Goal: Task Accomplishment & Management: Manage account settings

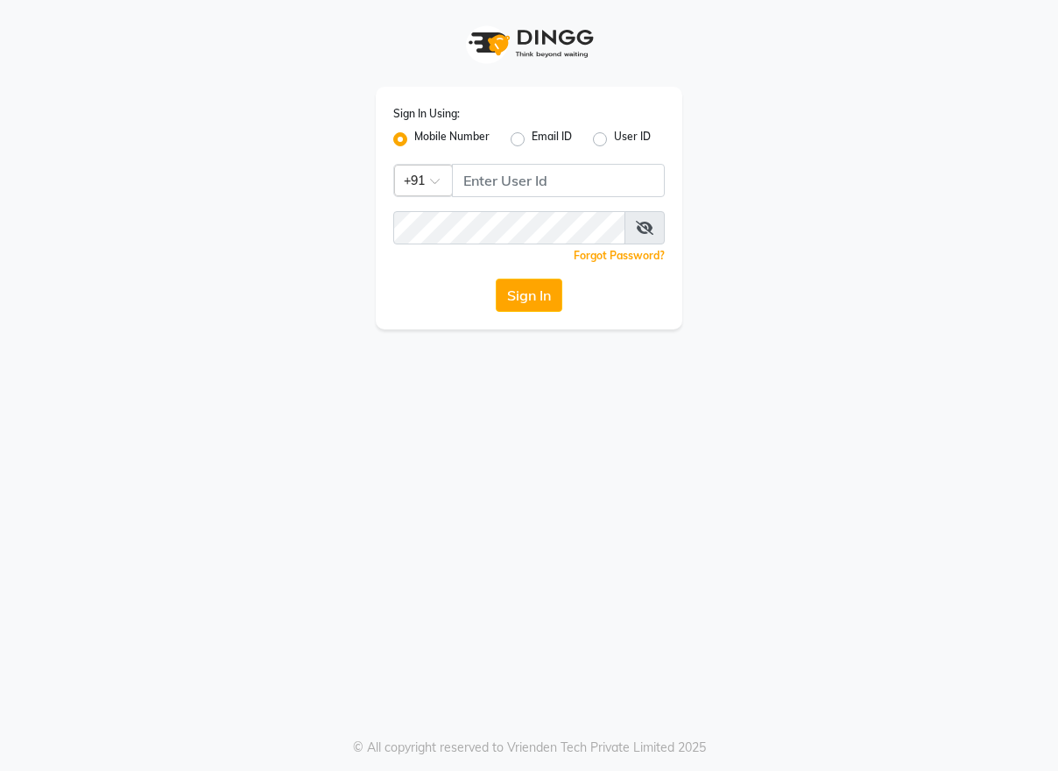
click at [609, 138] on div "User ID" at bounding box center [622, 139] width 58 height 21
click at [477, 179] on input "Username" at bounding box center [558, 180] width 213 height 33
type input "7227877708"
click at [648, 229] on icon at bounding box center [645, 228] width 18 height 14
click at [539, 287] on button "Sign In" at bounding box center [529, 294] width 67 height 33
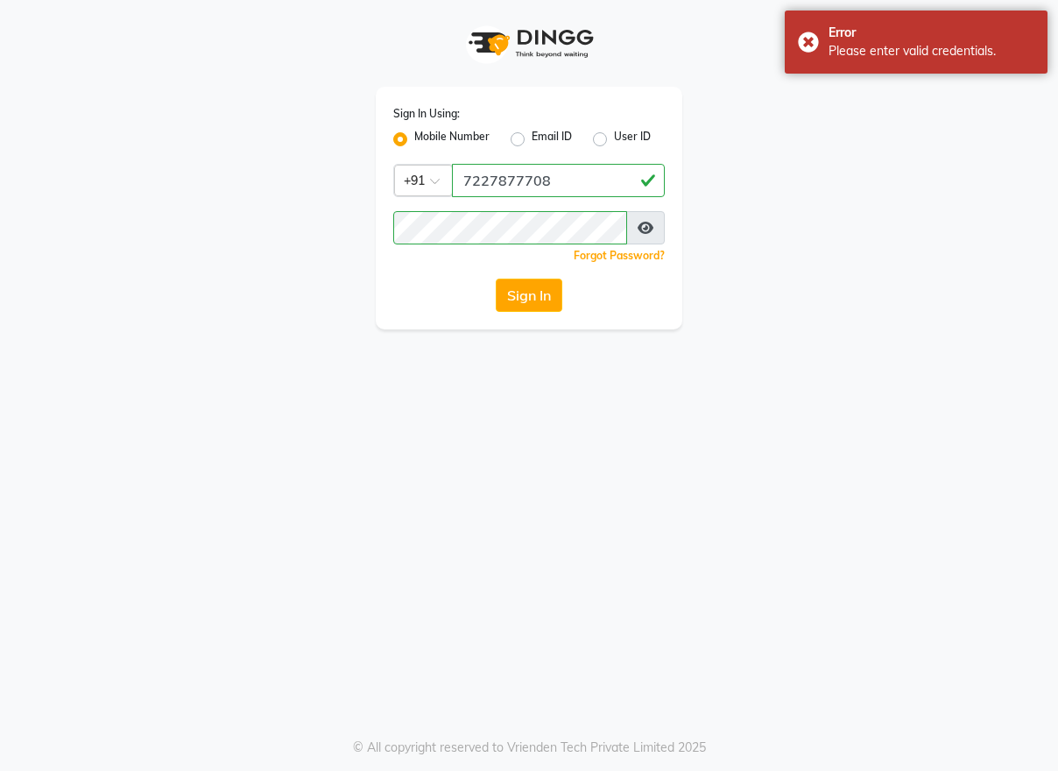
click at [610, 137] on div "User ID" at bounding box center [622, 139] width 58 height 21
click at [614, 137] on label "User ID" at bounding box center [632, 139] width 37 height 21
click at [614, 137] on input "User ID" at bounding box center [619, 134] width 11 height 11
radio input "true"
radio input "false"
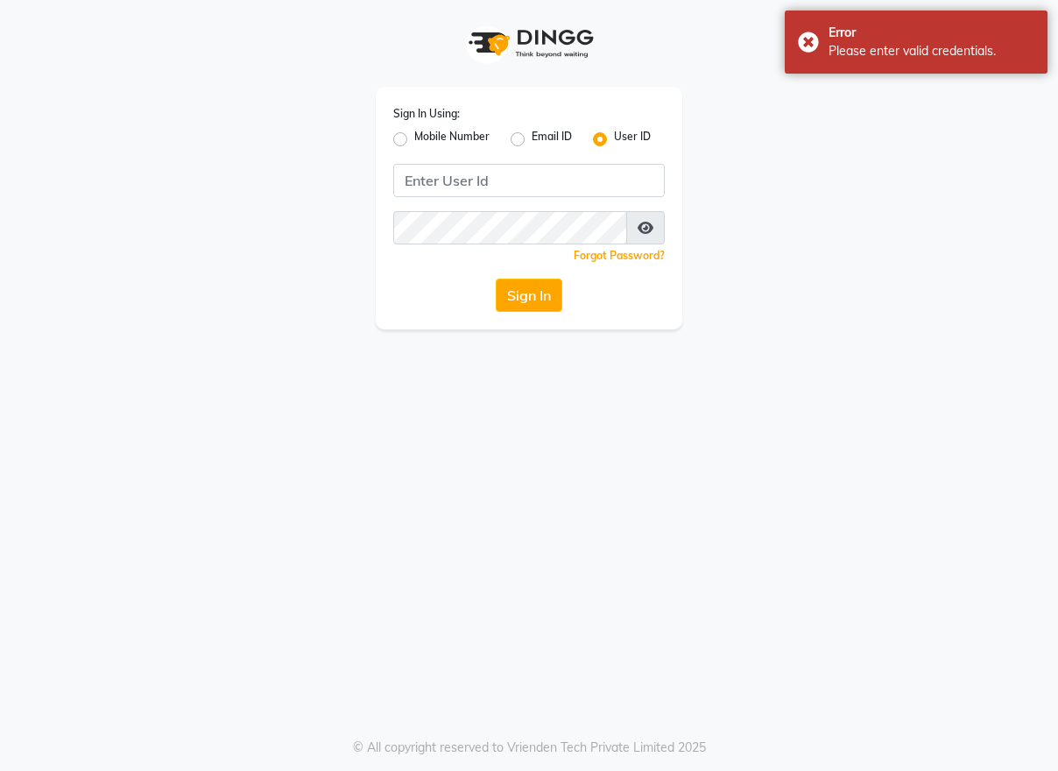
click at [614, 137] on label "User ID" at bounding box center [632, 139] width 37 height 21
click at [614, 137] on input "User ID" at bounding box center [619, 134] width 11 height 11
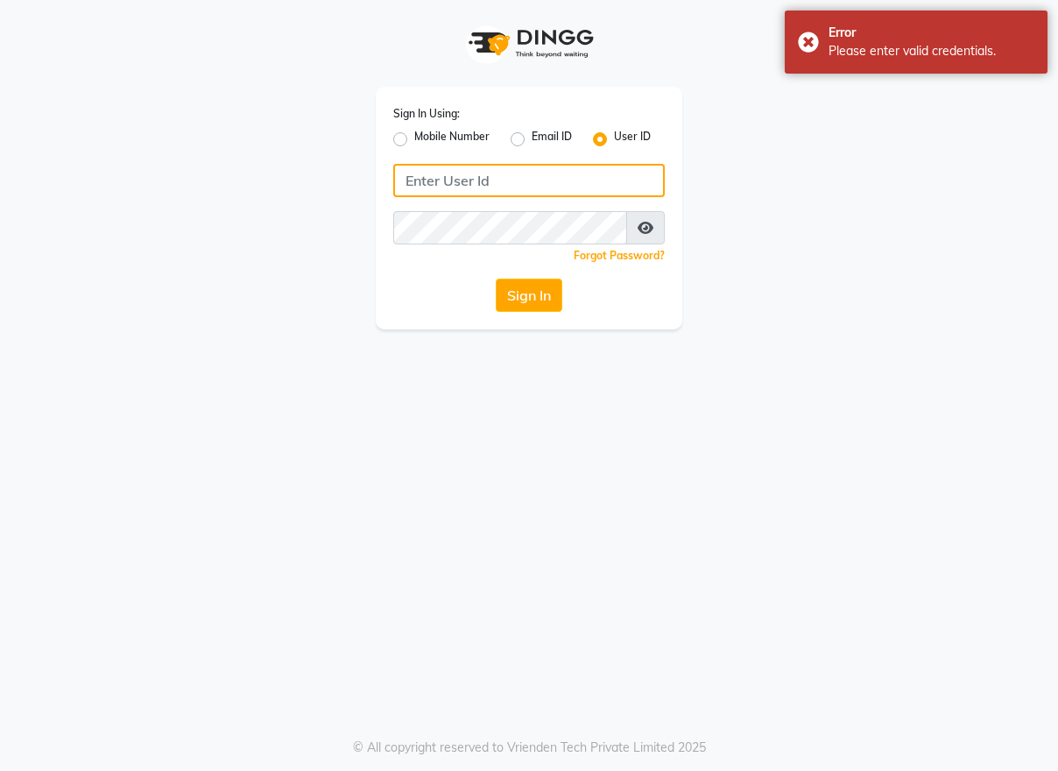
click at [526, 194] on input "Username" at bounding box center [528, 180] width 271 height 33
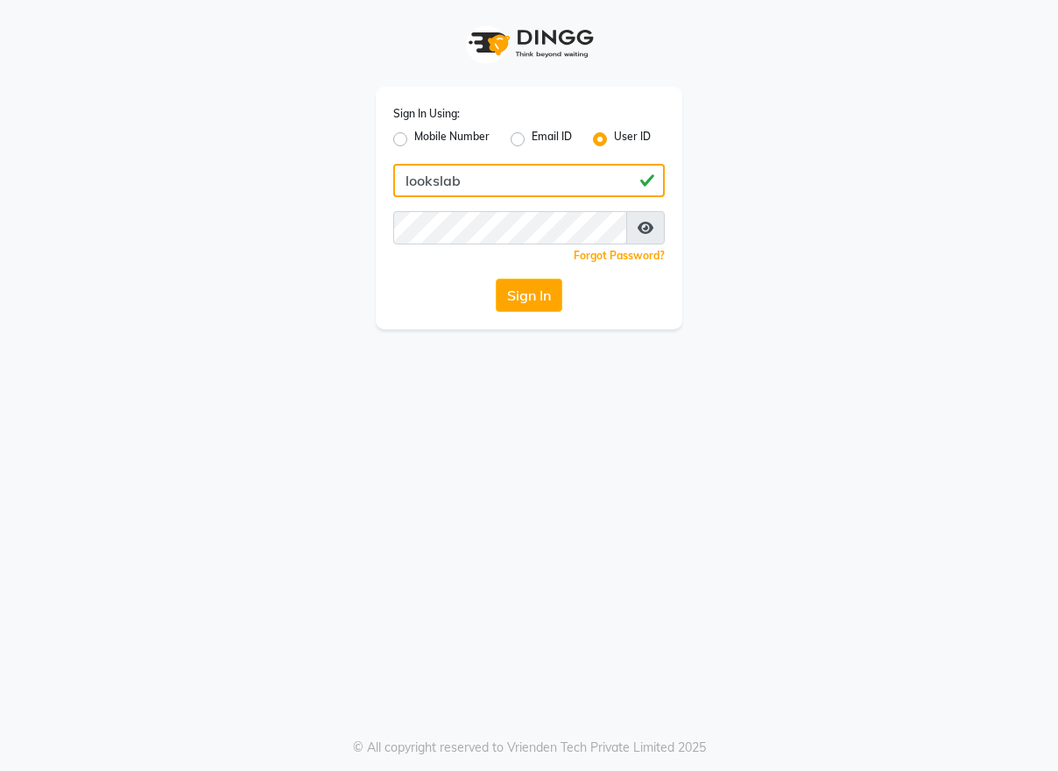
type input "lookslab"
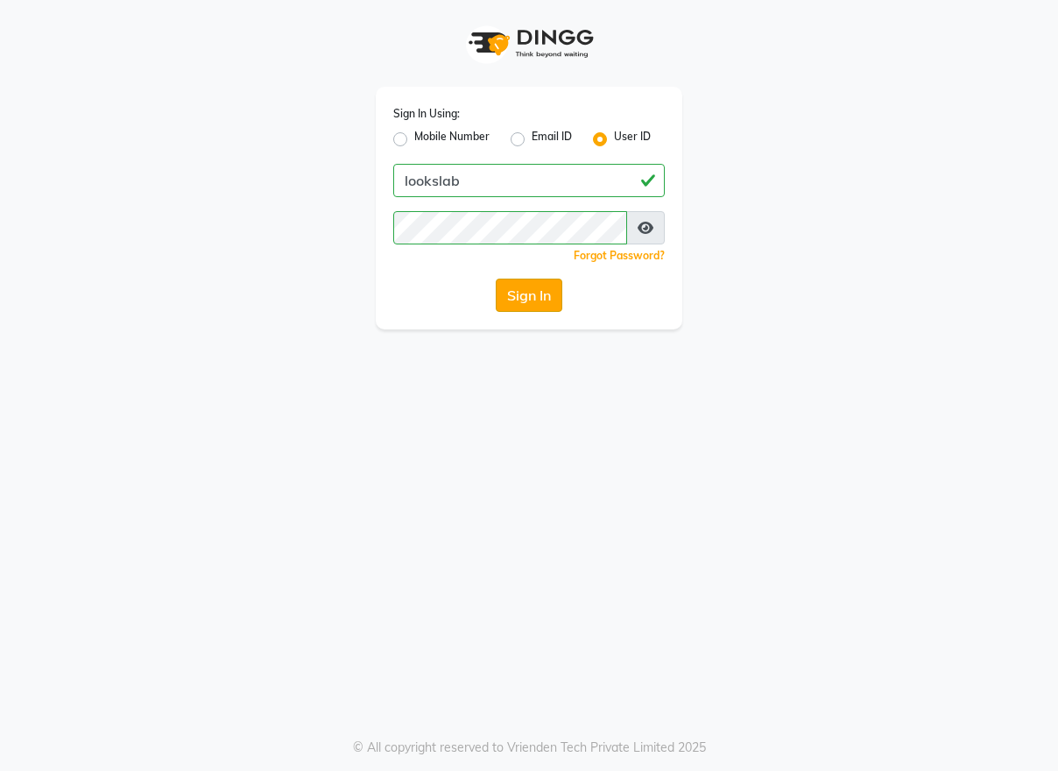
click at [514, 294] on button "Sign In" at bounding box center [529, 294] width 67 height 33
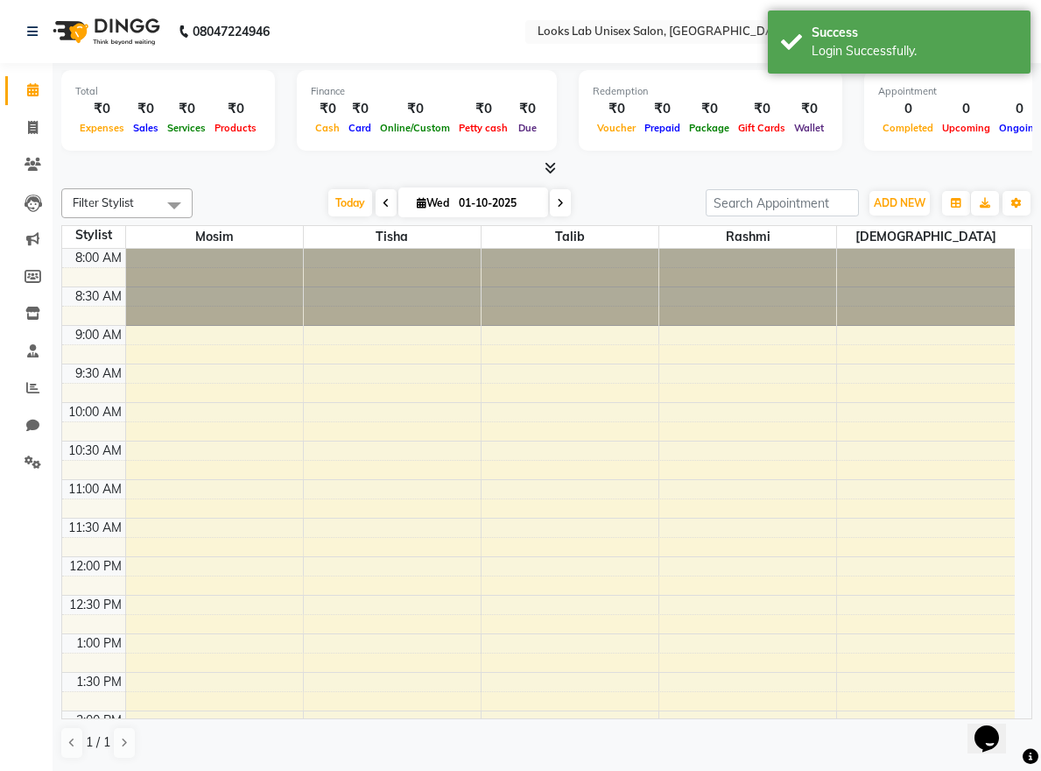
click at [459, 34] on nav "08047224946 Select Location × Looks Lab Unisex Salon, Lda Colony English ENGLIS…" at bounding box center [520, 31] width 1041 height 63
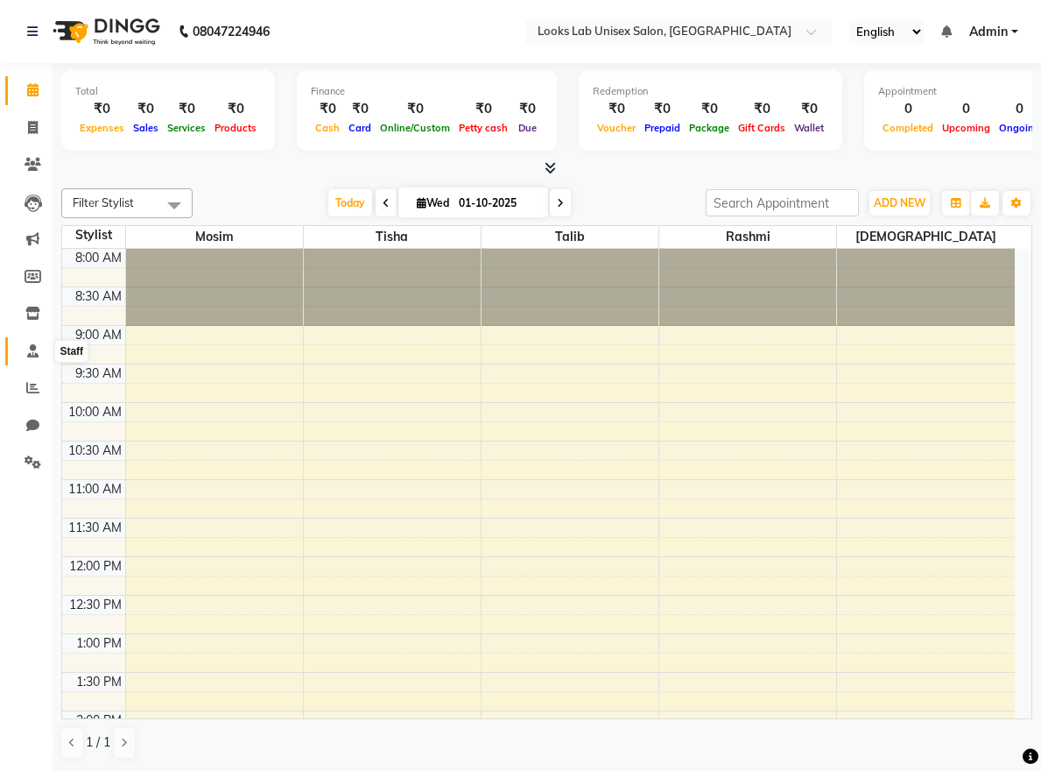
click at [21, 356] on span at bounding box center [33, 352] width 31 height 20
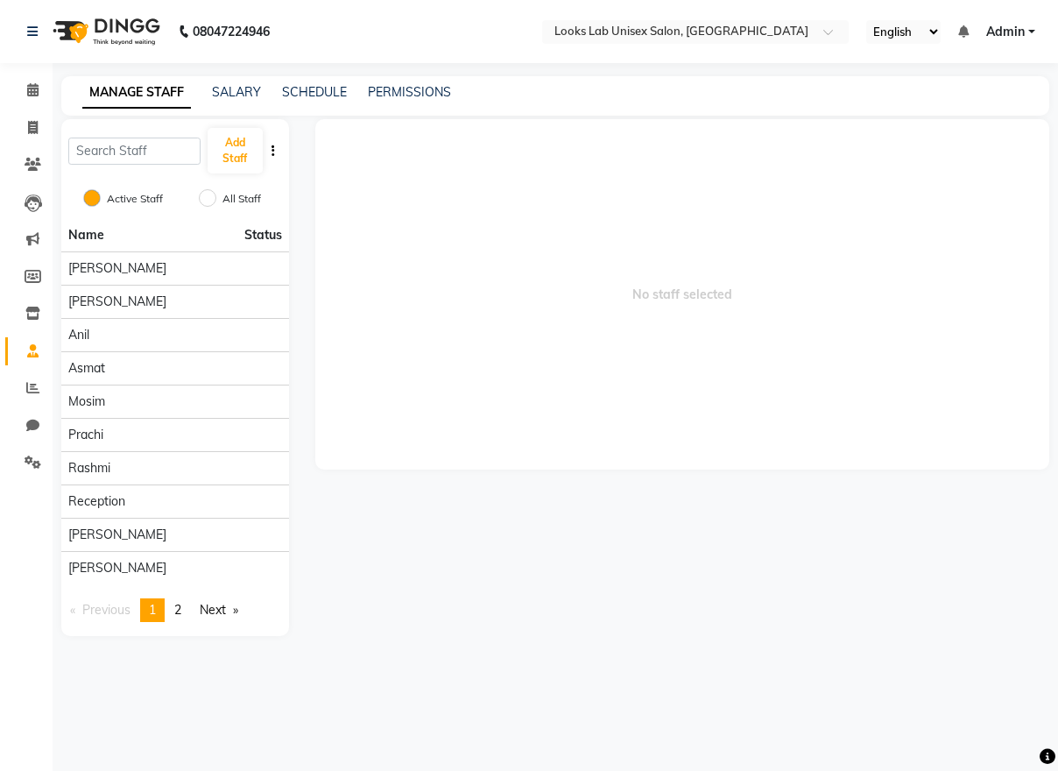
click at [274, 152] on icon "button" at bounding box center [273, 150] width 4 height 12
click at [271, 152] on button "button" at bounding box center [273, 151] width 18 height 18
click at [142, 259] on div "[PERSON_NAME]" at bounding box center [175, 268] width 214 height 18
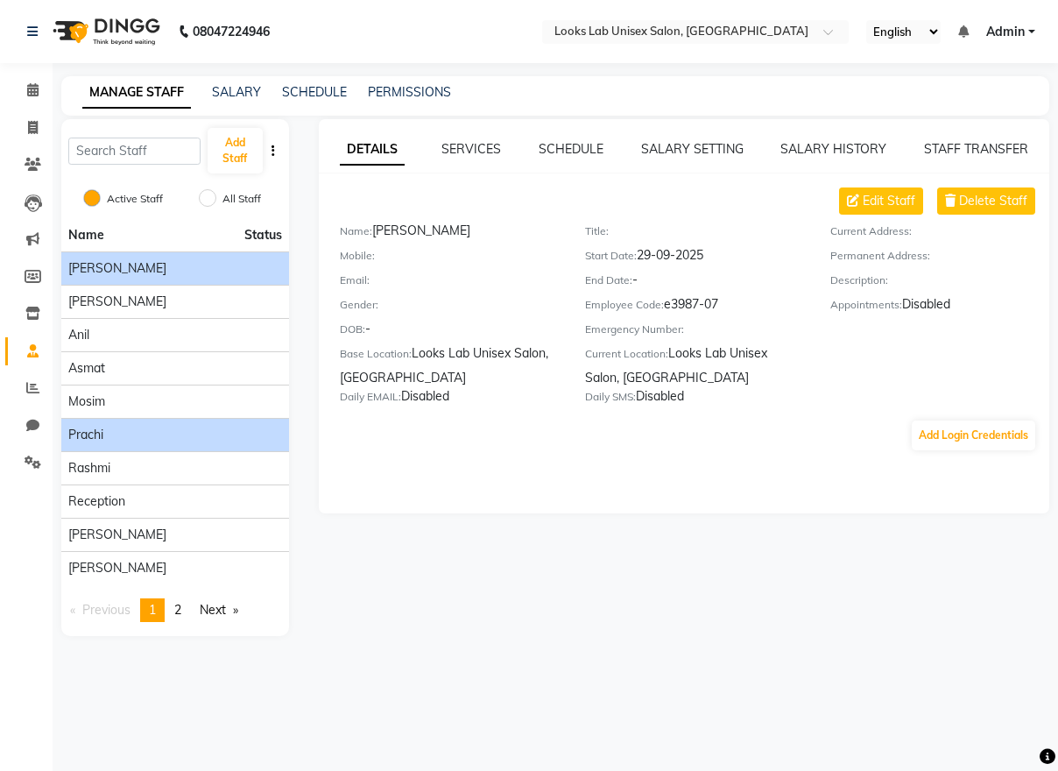
click at [133, 436] on div "Prachi" at bounding box center [175, 435] width 214 height 18
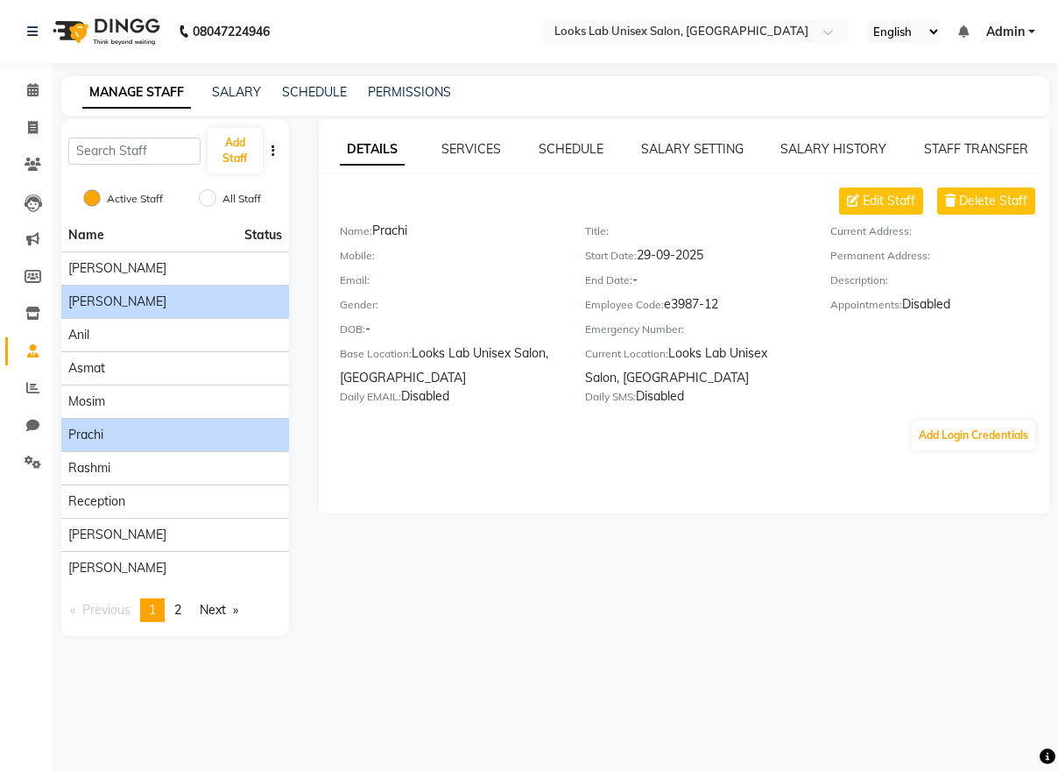
click at [125, 285] on li "[PERSON_NAME]" at bounding box center [175, 301] width 228 height 33
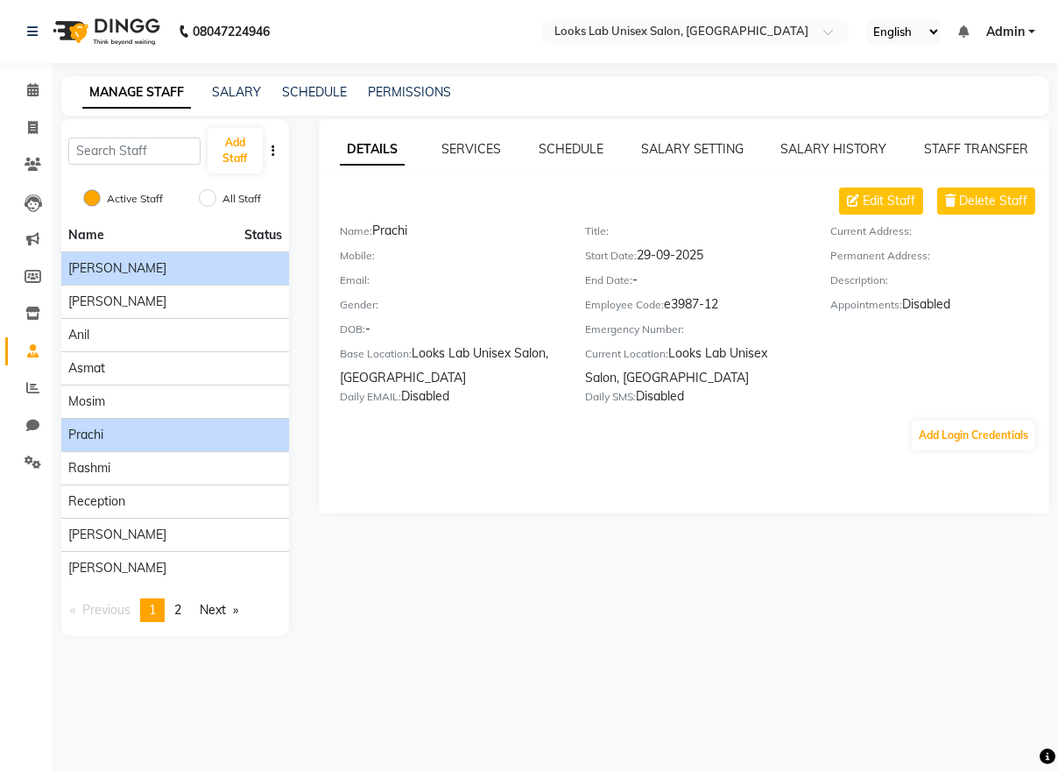
click at [128, 266] on div "[PERSON_NAME]" at bounding box center [175, 268] width 214 height 18
click at [103, 429] on span "Prachi" at bounding box center [85, 435] width 35 height 18
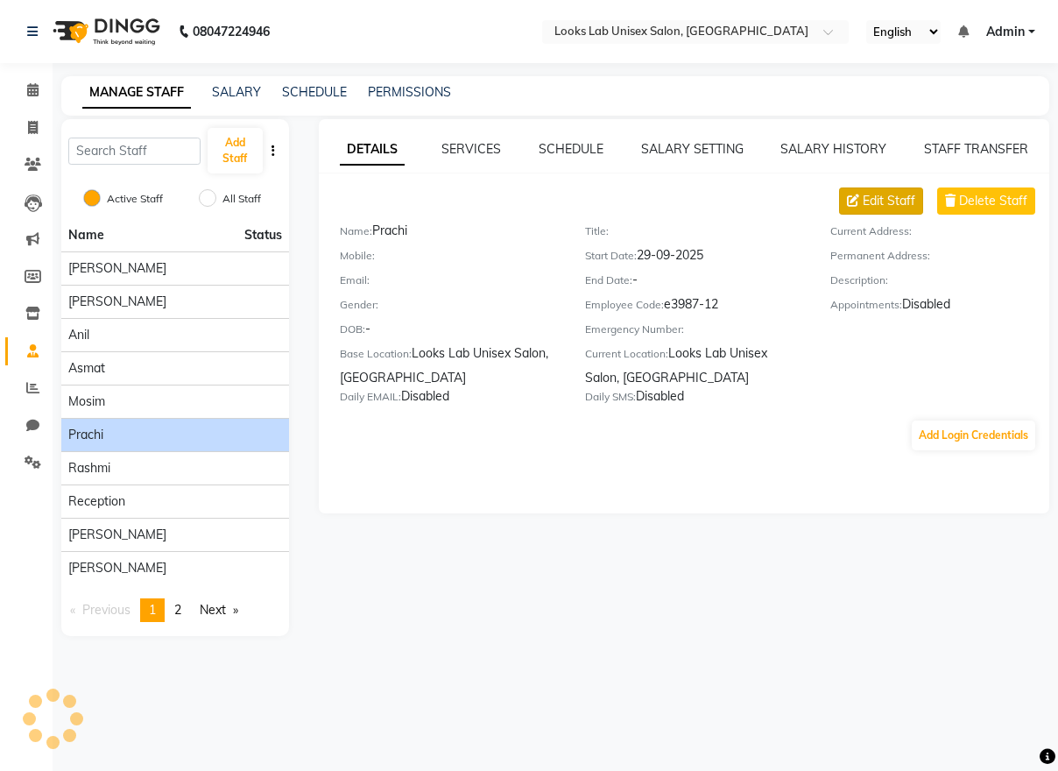
click at [893, 207] on span "Edit Staff" at bounding box center [889, 201] width 53 height 18
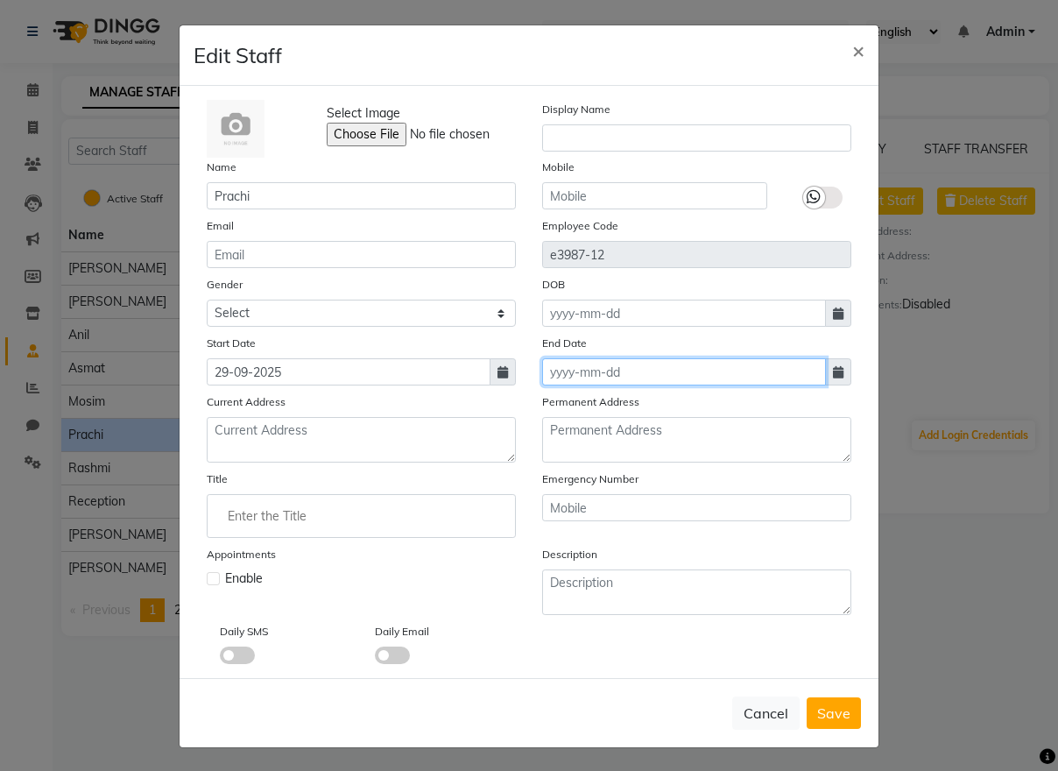
click at [588, 377] on input at bounding box center [684, 371] width 284 height 27
select select "10"
select select "2025"
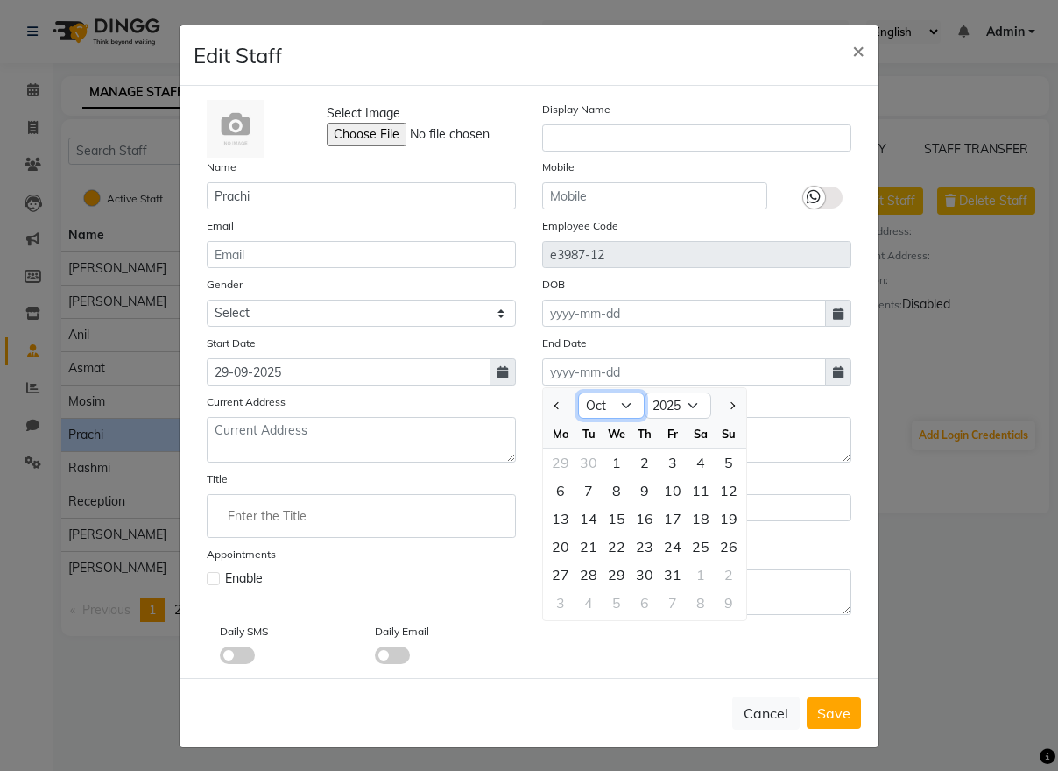
click at [617, 405] on select "Jan Feb Mar Apr May Jun Jul Aug Sep Oct Nov Dec" at bounding box center [611, 405] width 67 height 26
select select "5"
click at [578, 392] on select "Jan Feb Mar Apr May Jun Jul Aug Sep Oct Nov Dec" at bounding box center [611, 405] width 67 height 26
click at [698, 570] on div "31" at bounding box center [701, 574] width 28 height 28
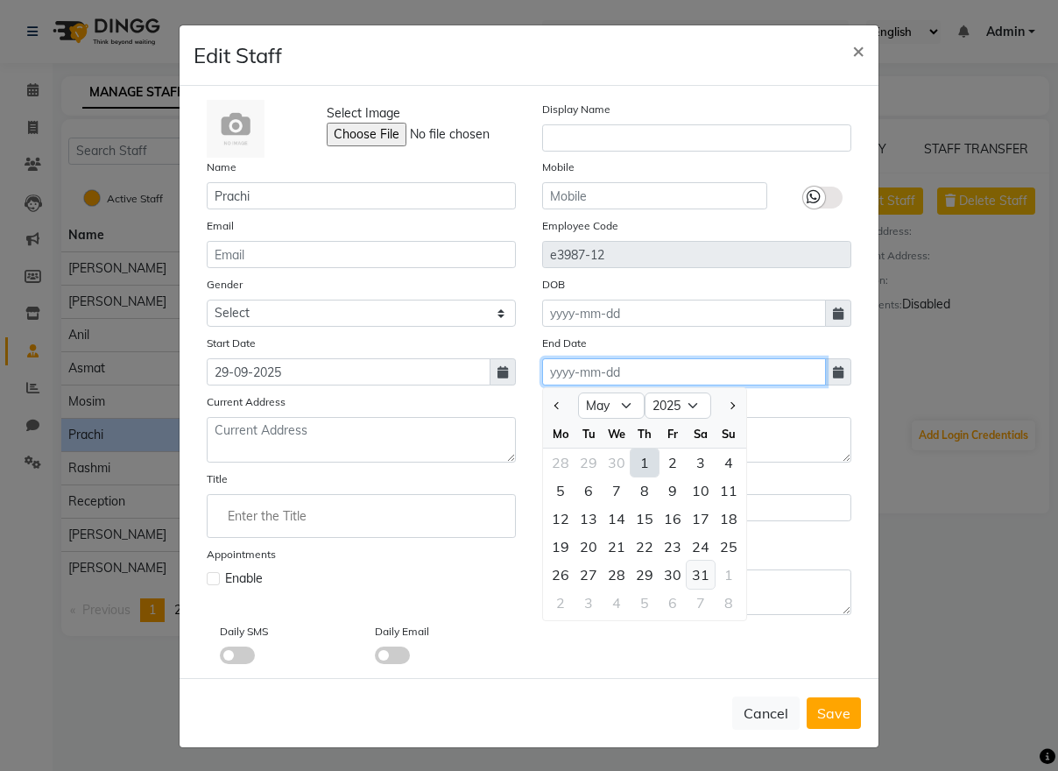
type input "[DATE]"
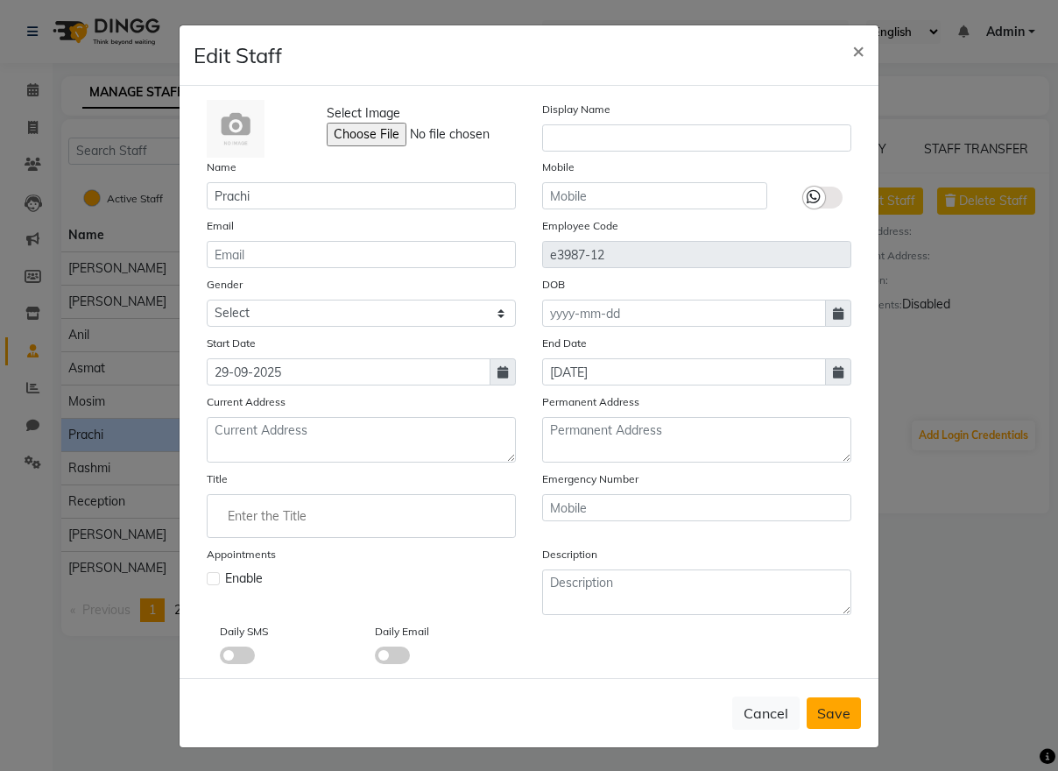
click at [829, 713] on span "Save" at bounding box center [833, 713] width 33 height 18
click at [829, 713] on div "Cancel Save" at bounding box center [529, 712] width 699 height 69
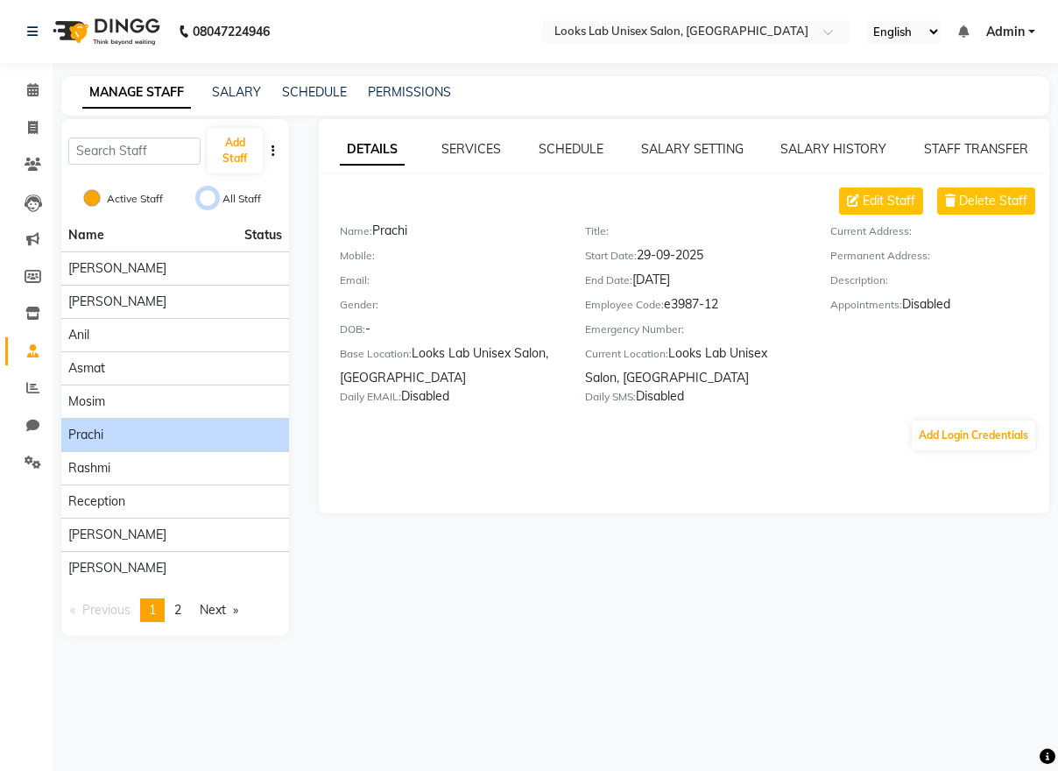
click at [204, 196] on input "All Staff" at bounding box center [208, 198] width 18 height 18
radio input "true"
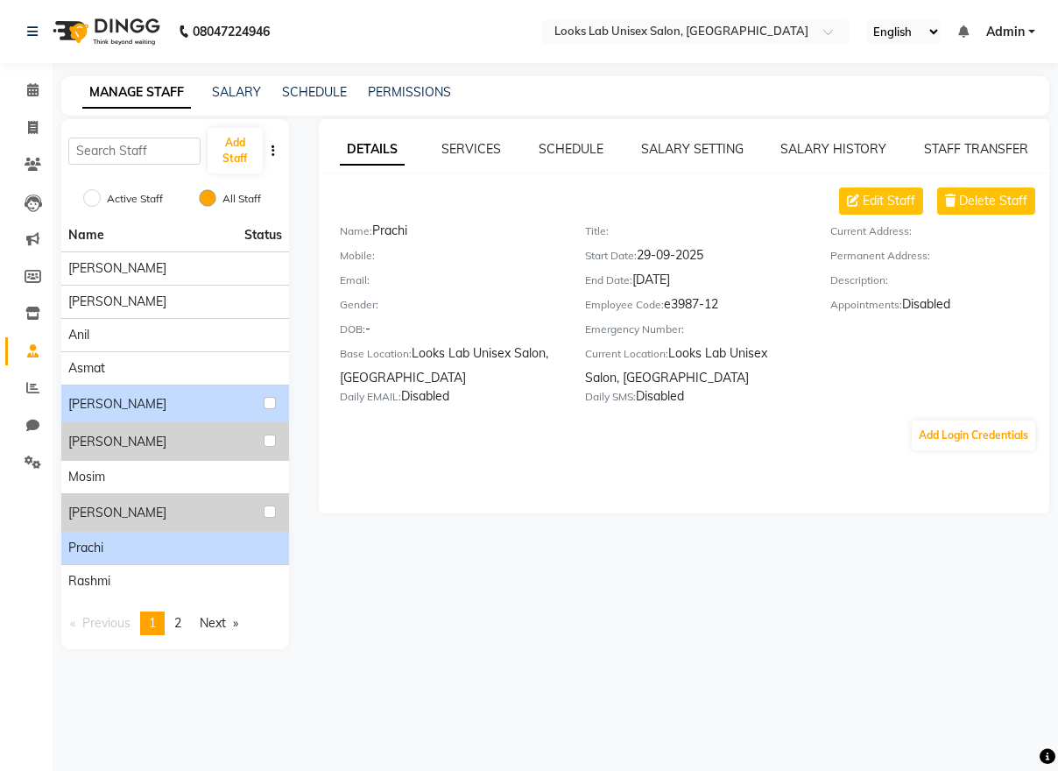
click at [178, 396] on div "[PERSON_NAME]" at bounding box center [175, 403] width 214 height 23
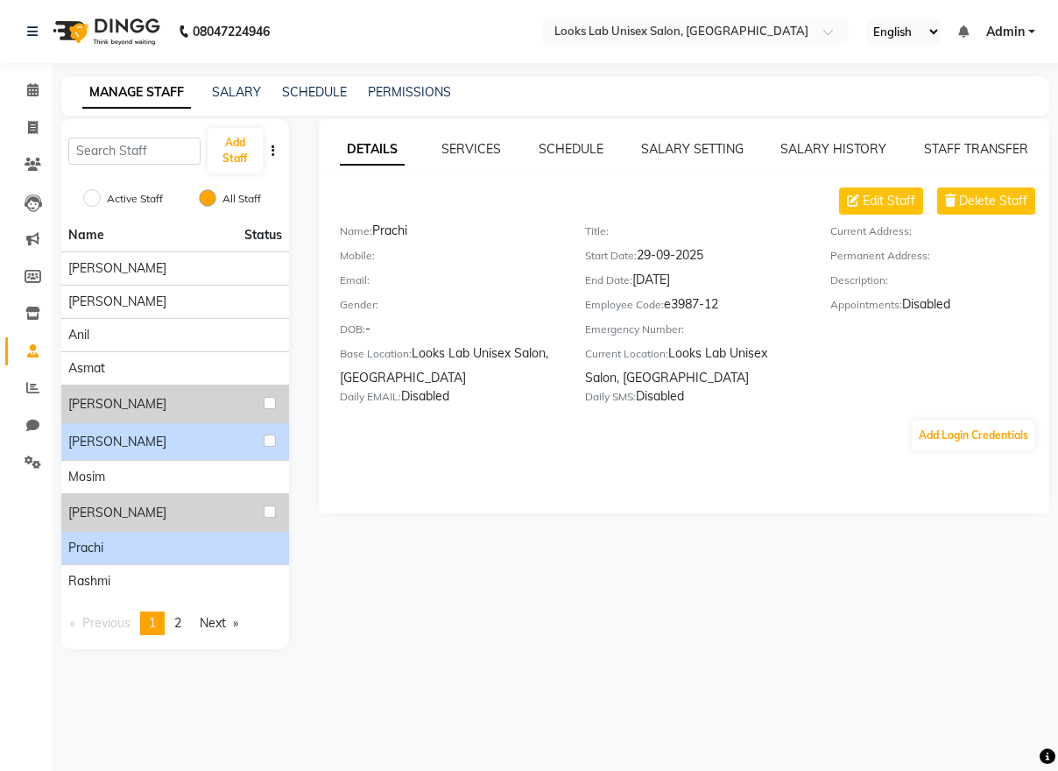
click at [144, 441] on div "[PERSON_NAME]" at bounding box center [175, 441] width 214 height 23
click at [117, 191] on label "Active Staff" at bounding box center [135, 199] width 56 height 16
click at [101, 191] on input "Active Staff" at bounding box center [92, 198] width 18 height 18
radio input "true"
radio input "false"
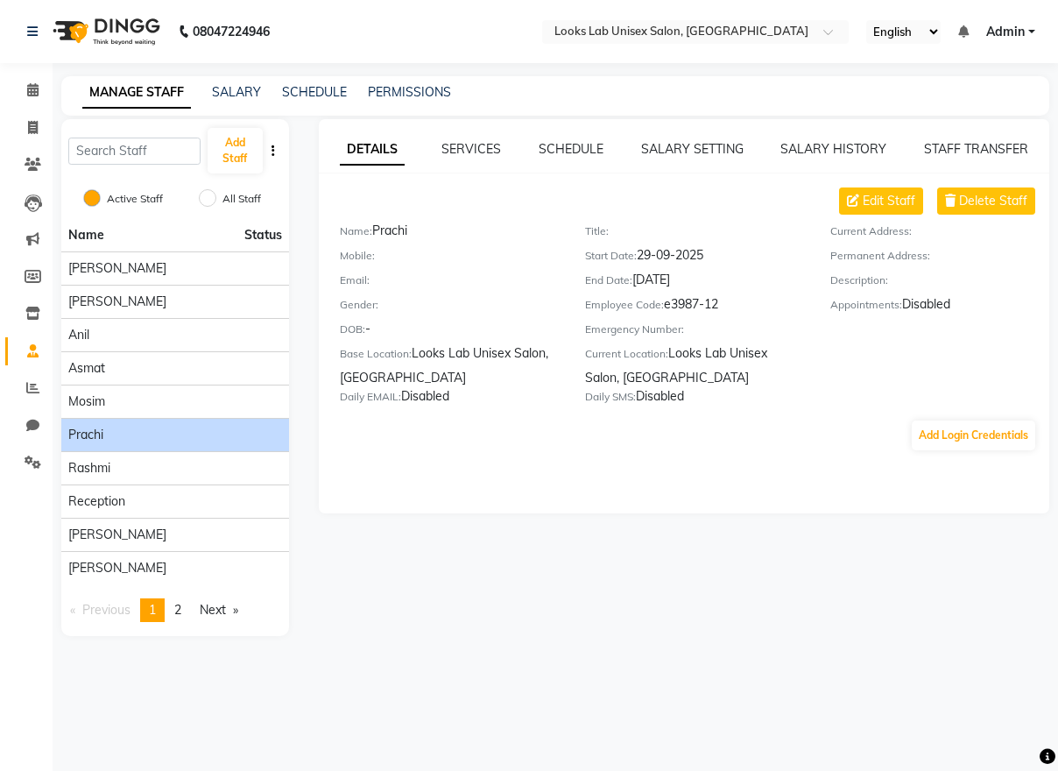
click at [116, 434] on div "Prachi" at bounding box center [175, 435] width 214 height 18
click at [487, 147] on link "SERVICES" at bounding box center [471, 149] width 60 height 16
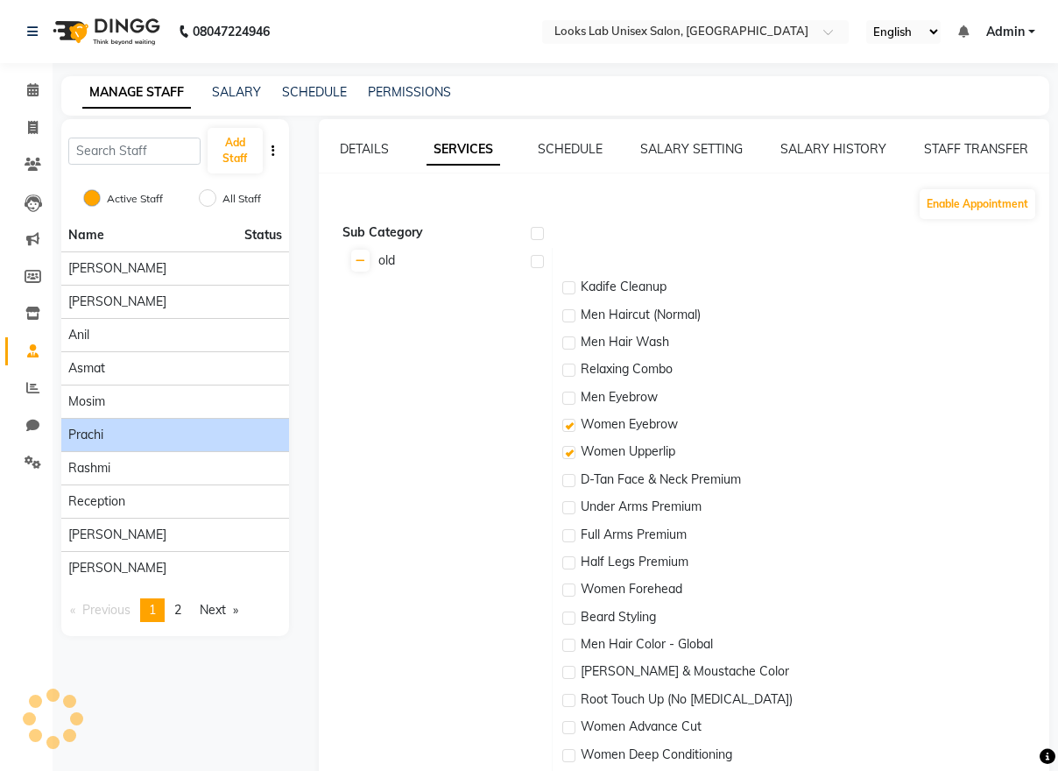
checkbox input "true"
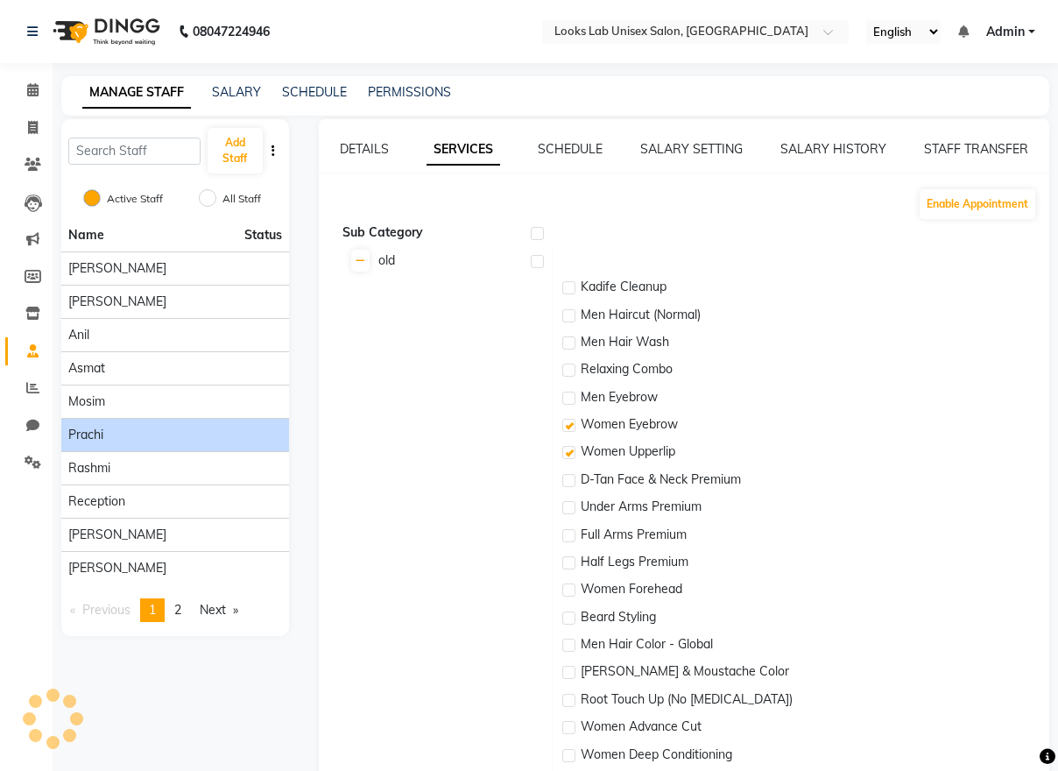
checkbox input "true"
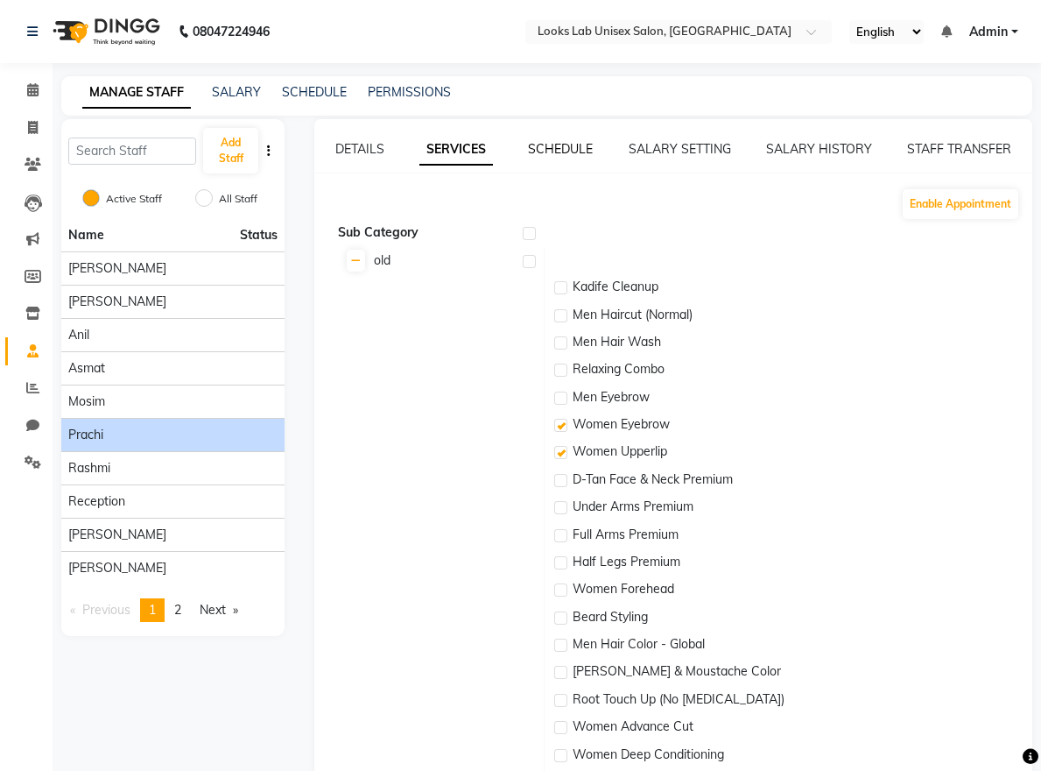
click at [547, 155] on link "SCHEDULE" at bounding box center [560, 149] width 65 height 16
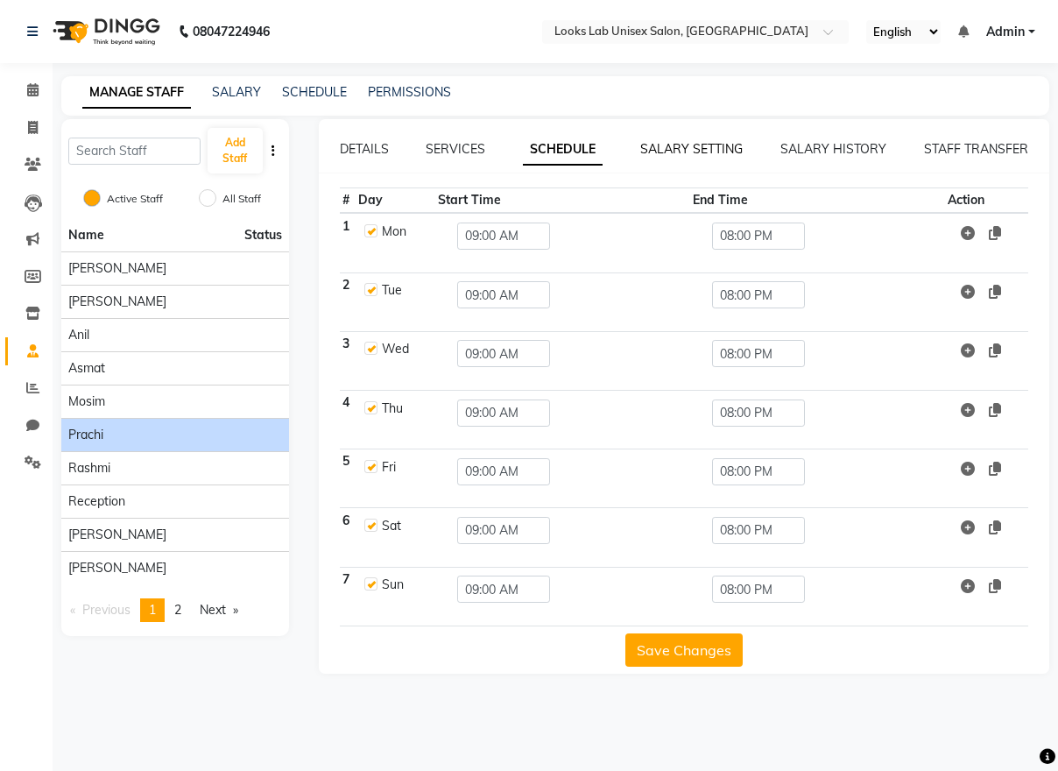
click at [704, 141] on link "SALARY SETTING" at bounding box center [691, 149] width 102 height 16
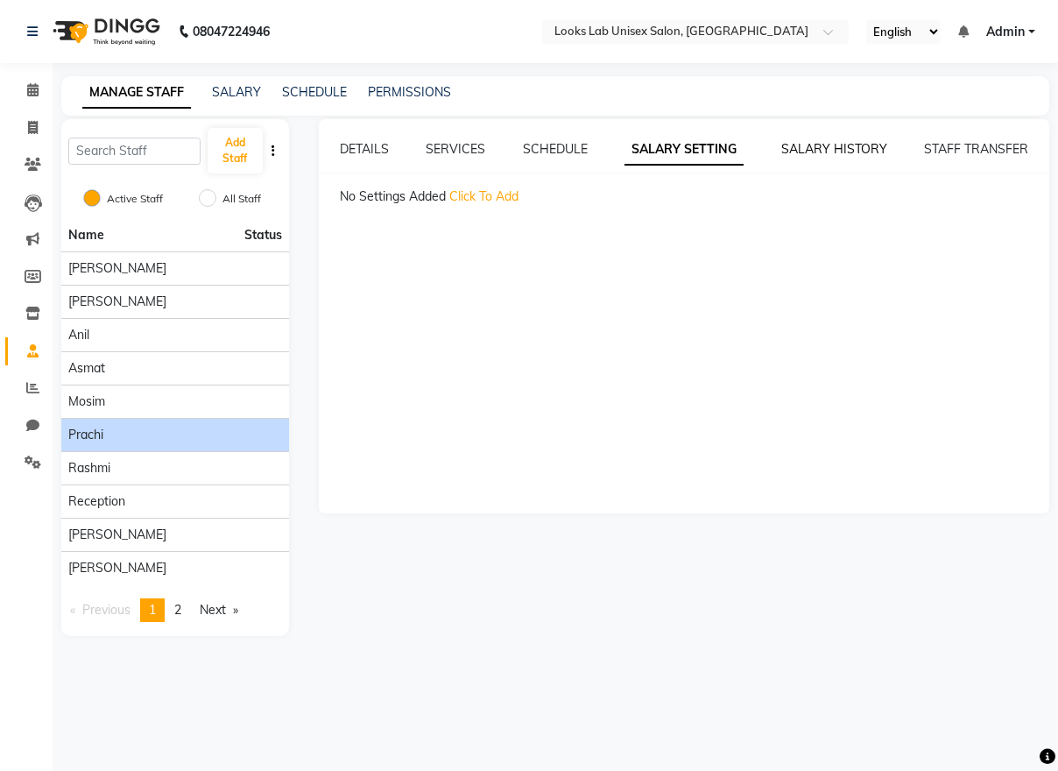
click at [835, 144] on link "SALARY HISTORY" at bounding box center [834, 149] width 106 height 16
click at [990, 150] on link "STAFF TRANSFER" at bounding box center [976, 149] width 104 height 16
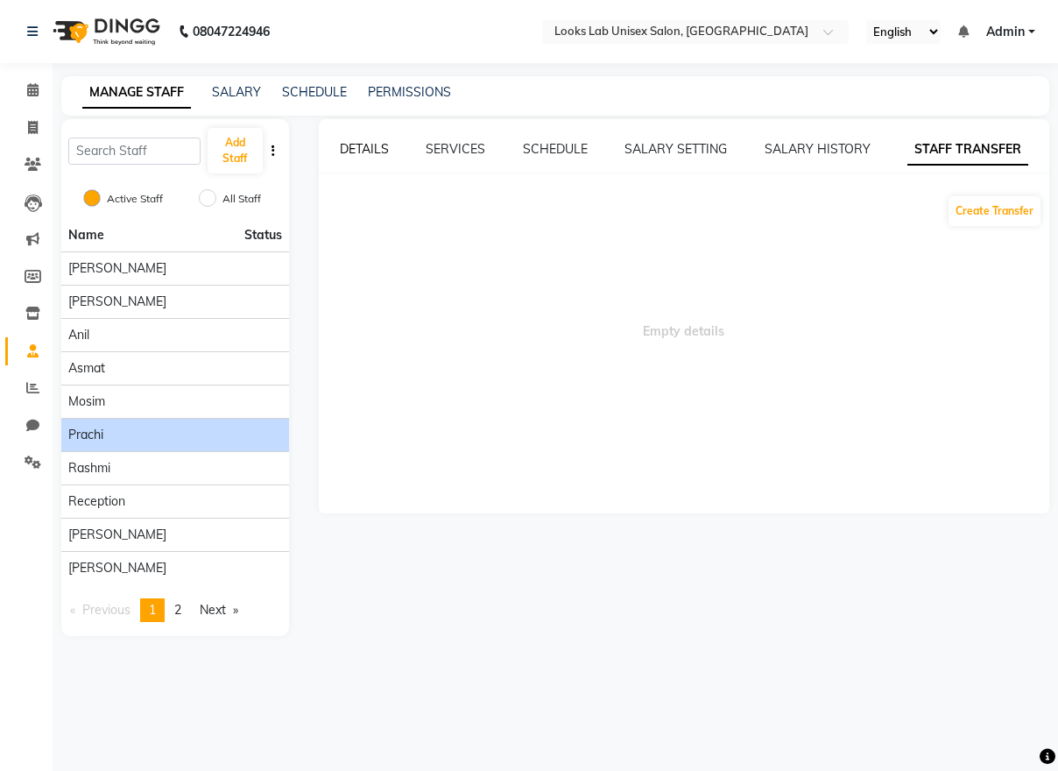
click at [369, 148] on link "DETAILS" at bounding box center [364, 149] width 49 height 16
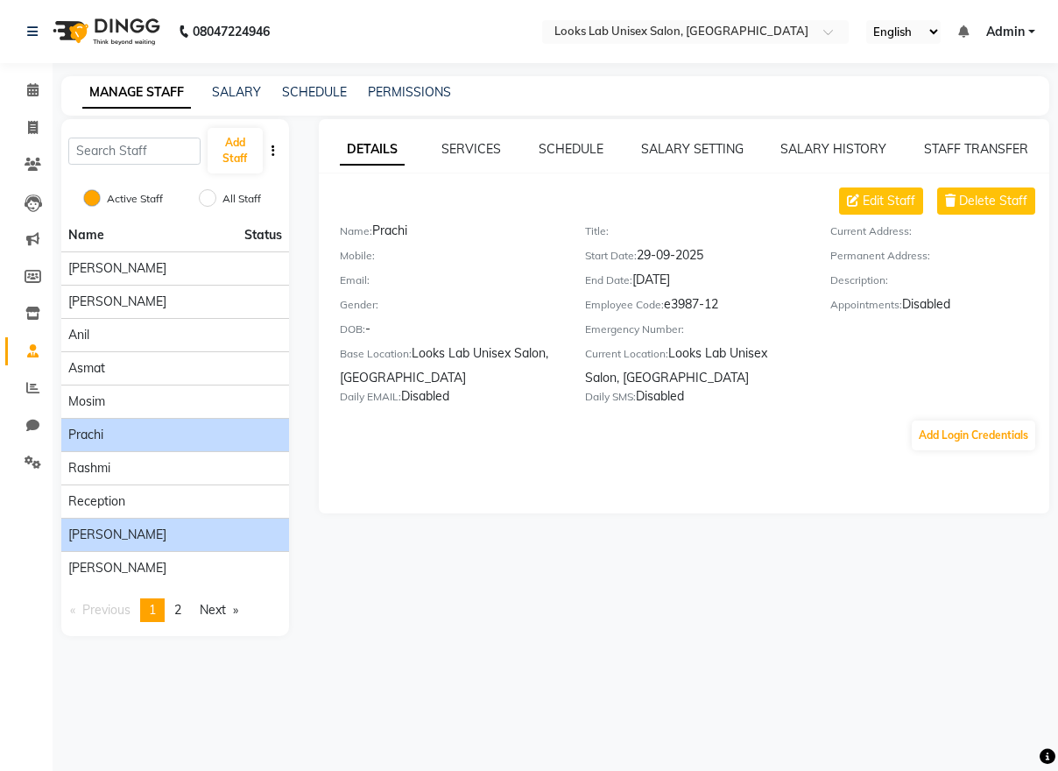
click at [115, 546] on li "[PERSON_NAME]" at bounding box center [175, 534] width 228 height 33
click at [173, 544] on li "[PERSON_NAME]" at bounding box center [175, 534] width 228 height 33
click at [97, 536] on span "[PERSON_NAME]" at bounding box center [117, 534] width 98 height 18
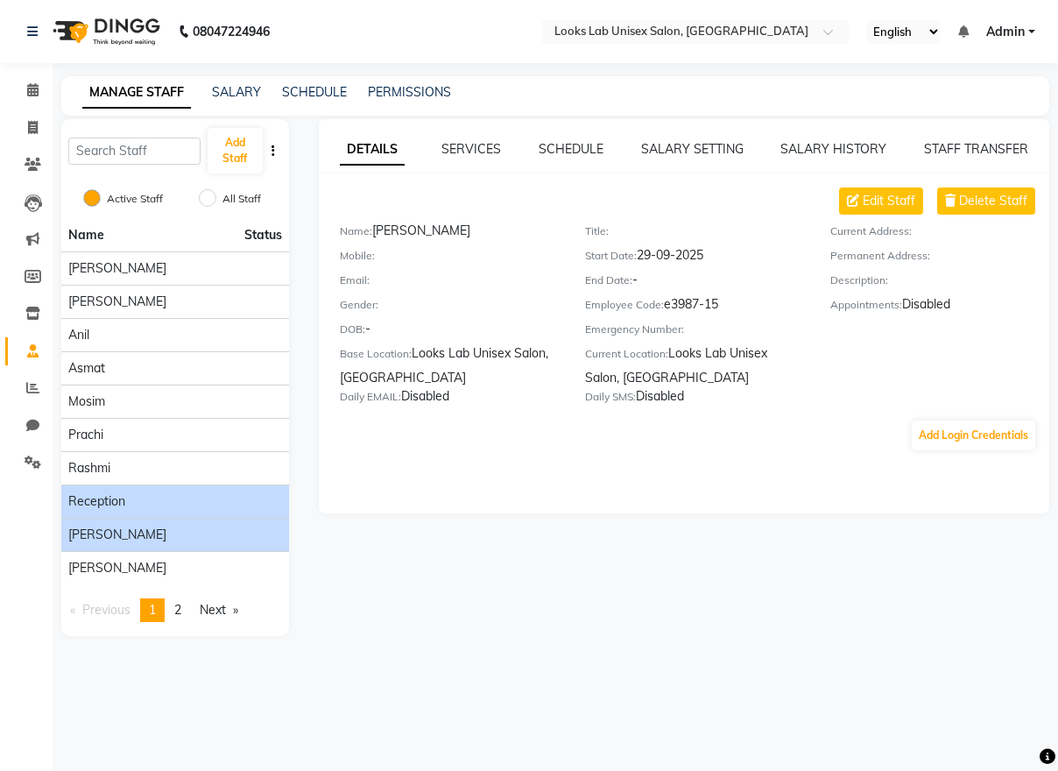
click at [116, 511] on li "Reception" at bounding box center [175, 500] width 228 height 33
click at [105, 497] on span "Reception" at bounding box center [96, 501] width 57 height 18
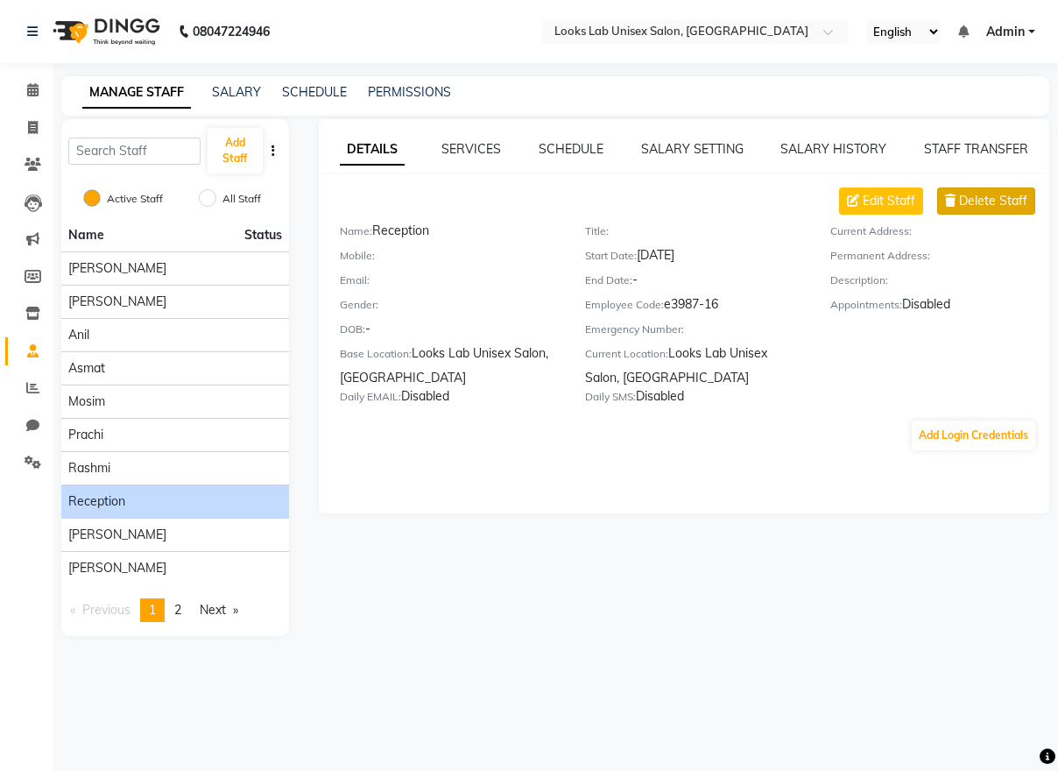
click at [969, 206] on span "Delete Staff" at bounding box center [993, 201] width 68 height 18
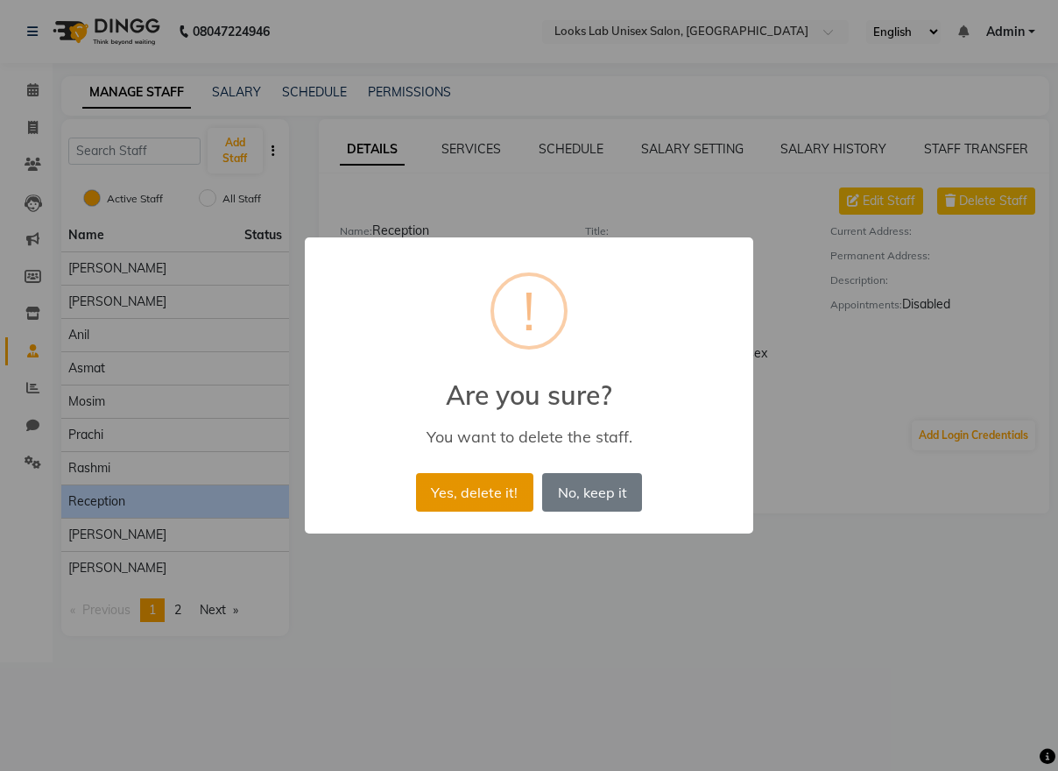
click at [485, 504] on button "Yes, delete it!" at bounding box center [474, 492] width 117 height 39
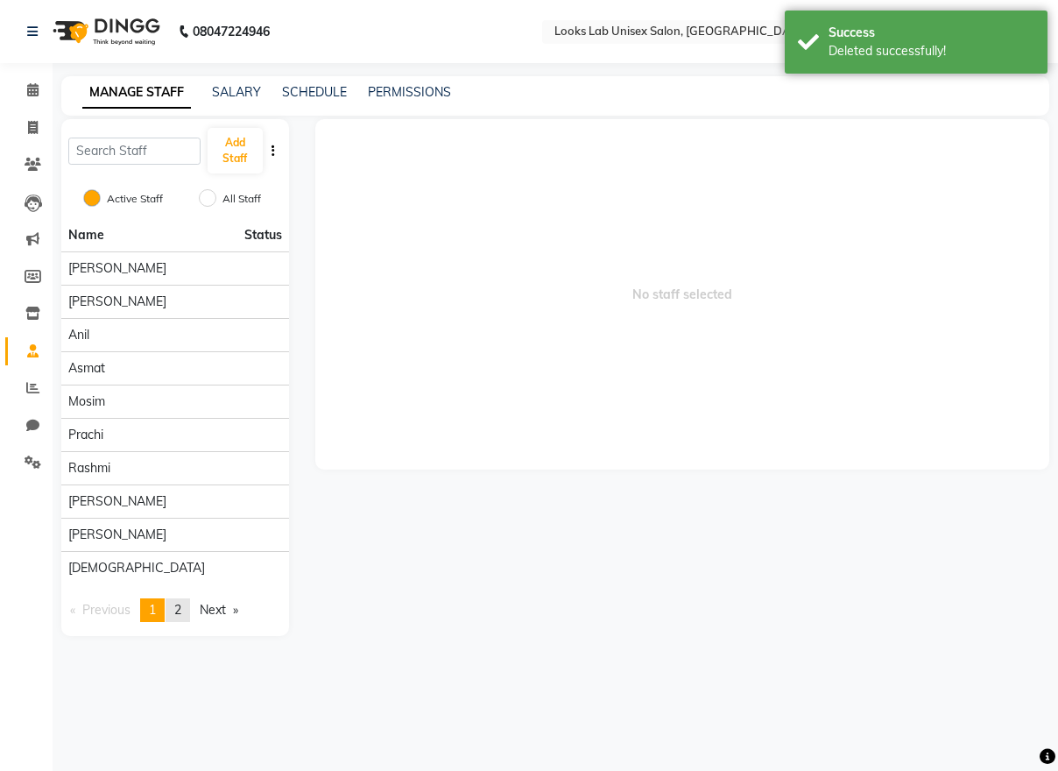
click at [181, 607] on span "2" at bounding box center [177, 610] width 7 height 16
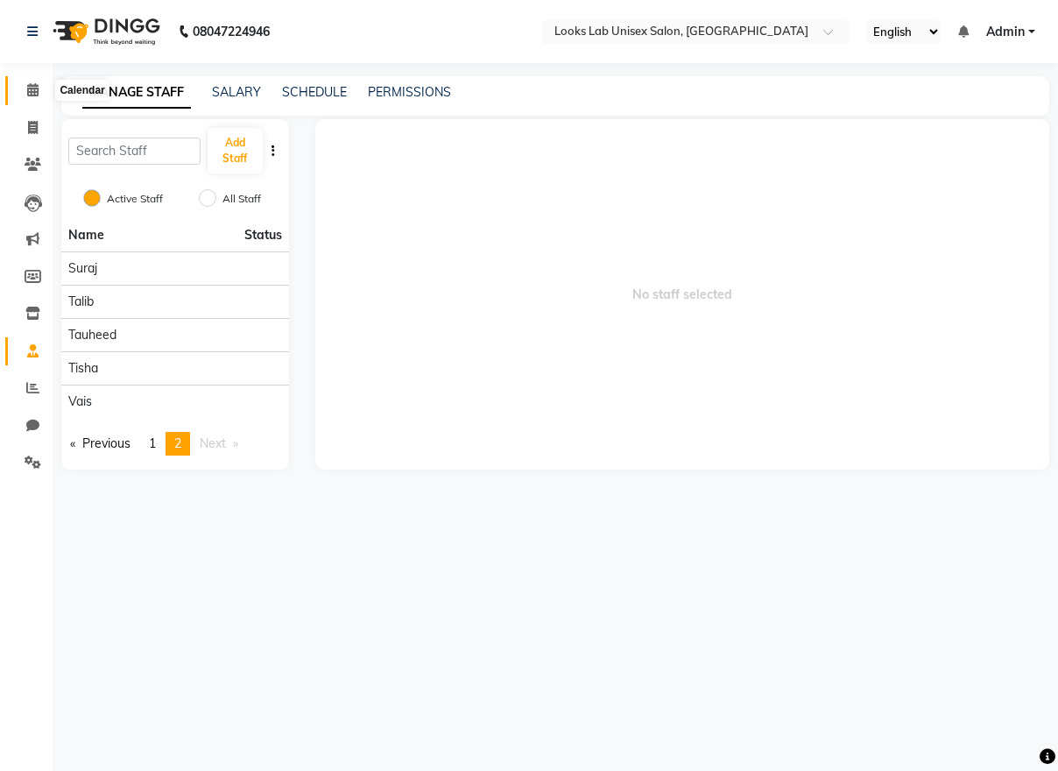
click at [27, 92] on icon at bounding box center [32, 89] width 11 height 13
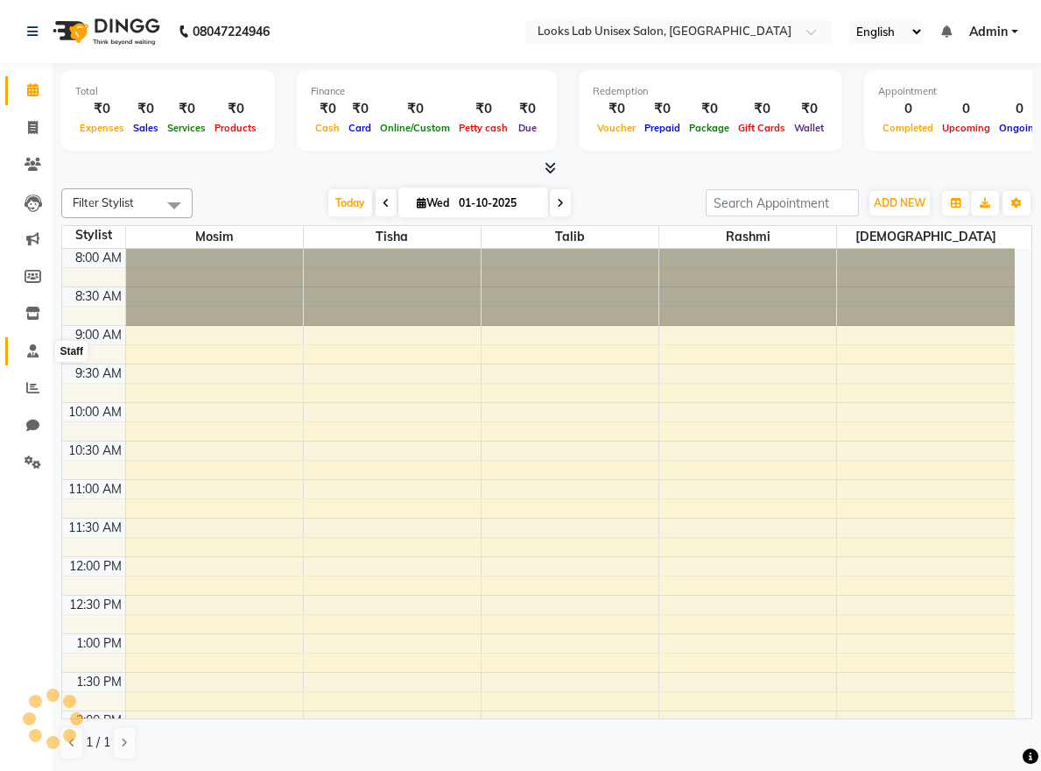
click at [36, 356] on span at bounding box center [33, 352] width 31 height 20
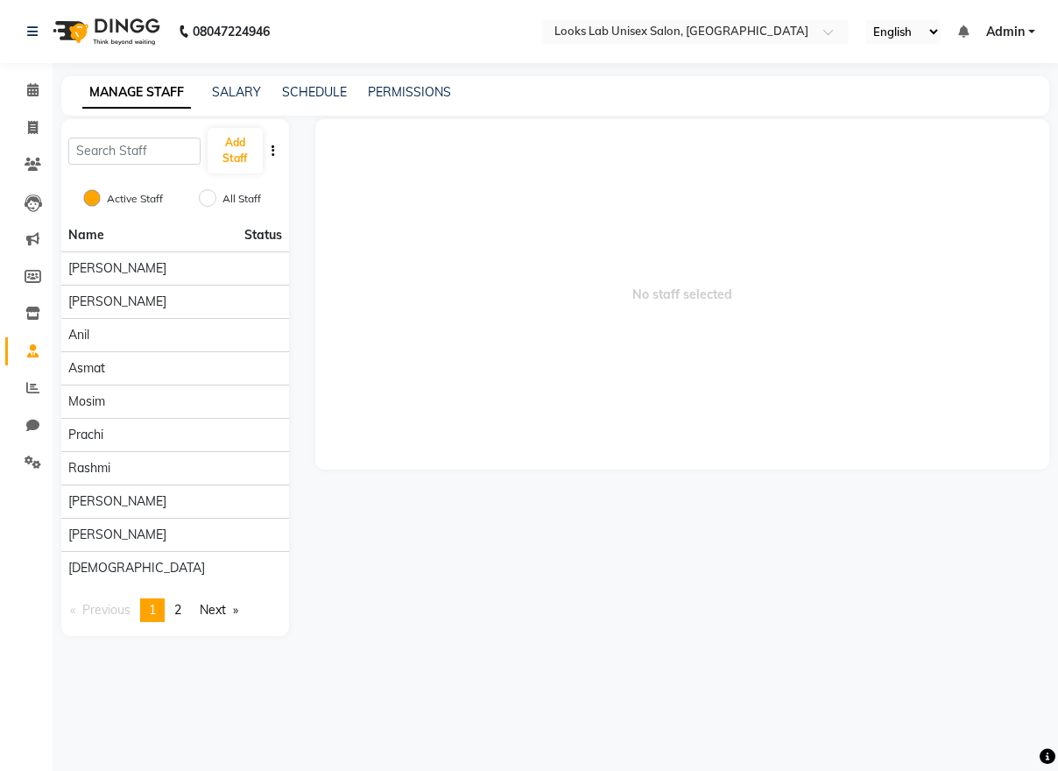
click at [270, 148] on button "button" at bounding box center [273, 151] width 18 height 18
click at [180, 619] on link "page 2" at bounding box center [178, 610] width 25 height 24
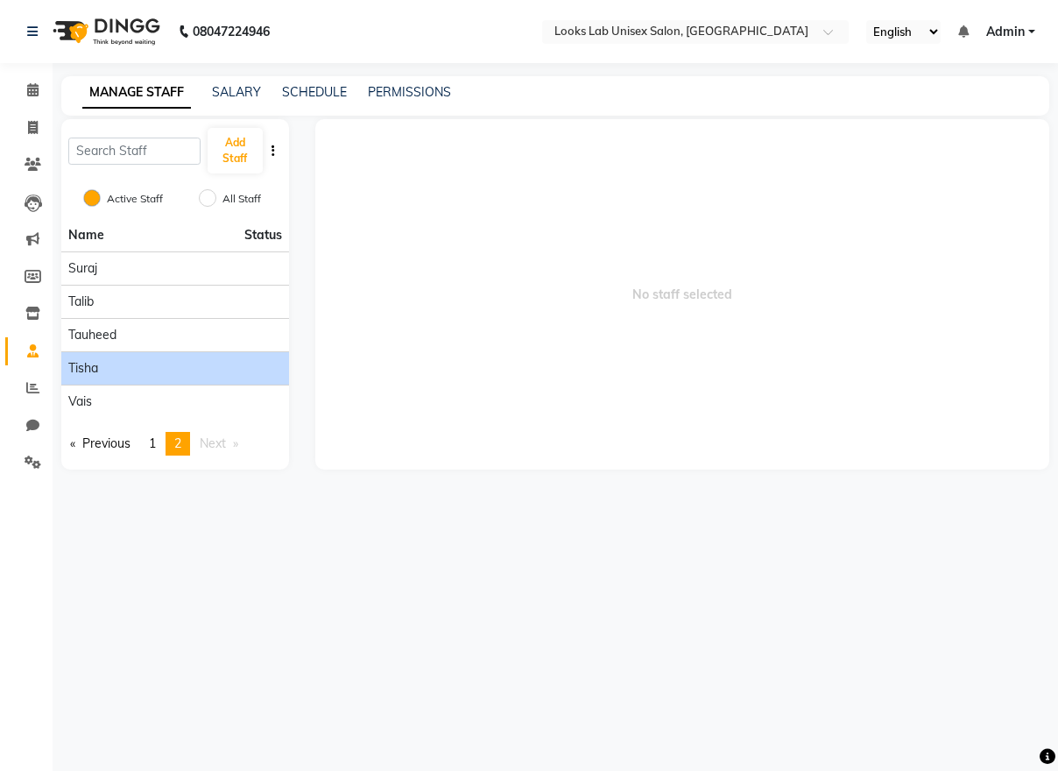
click at [95, 371] on span "Tisha" at bounding box center [83, 368] width 30 height 18
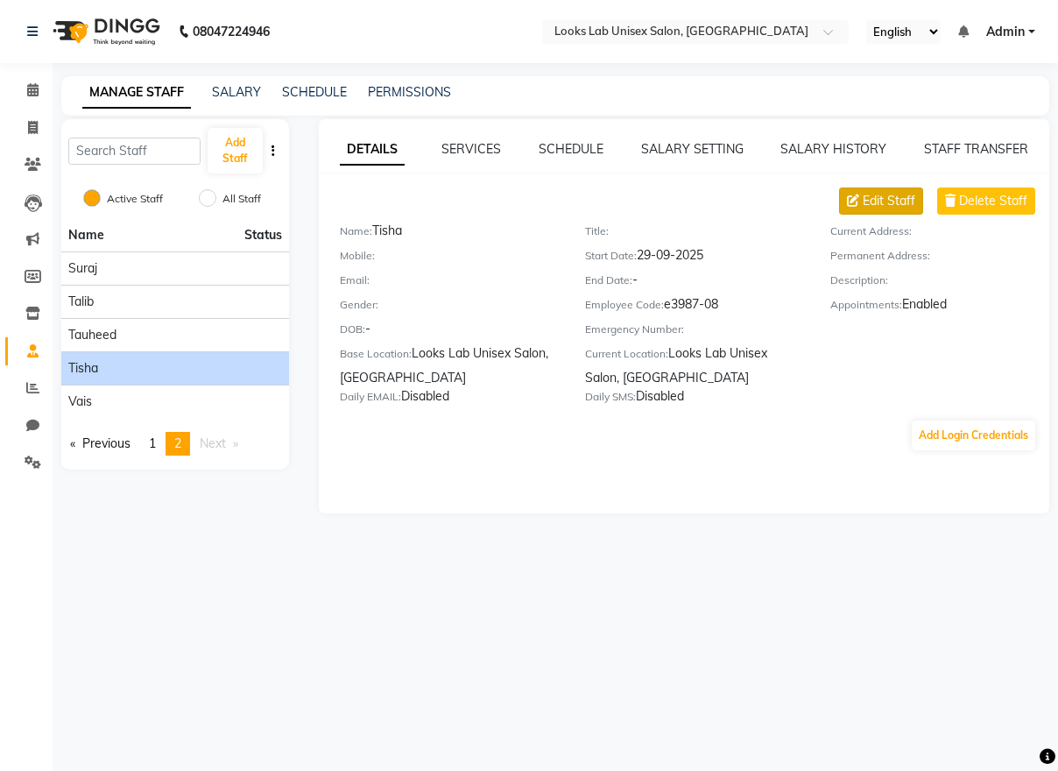
click at [893, 206] on span "Edit Staff" at bounding box center [889, 201] width 53 height 18
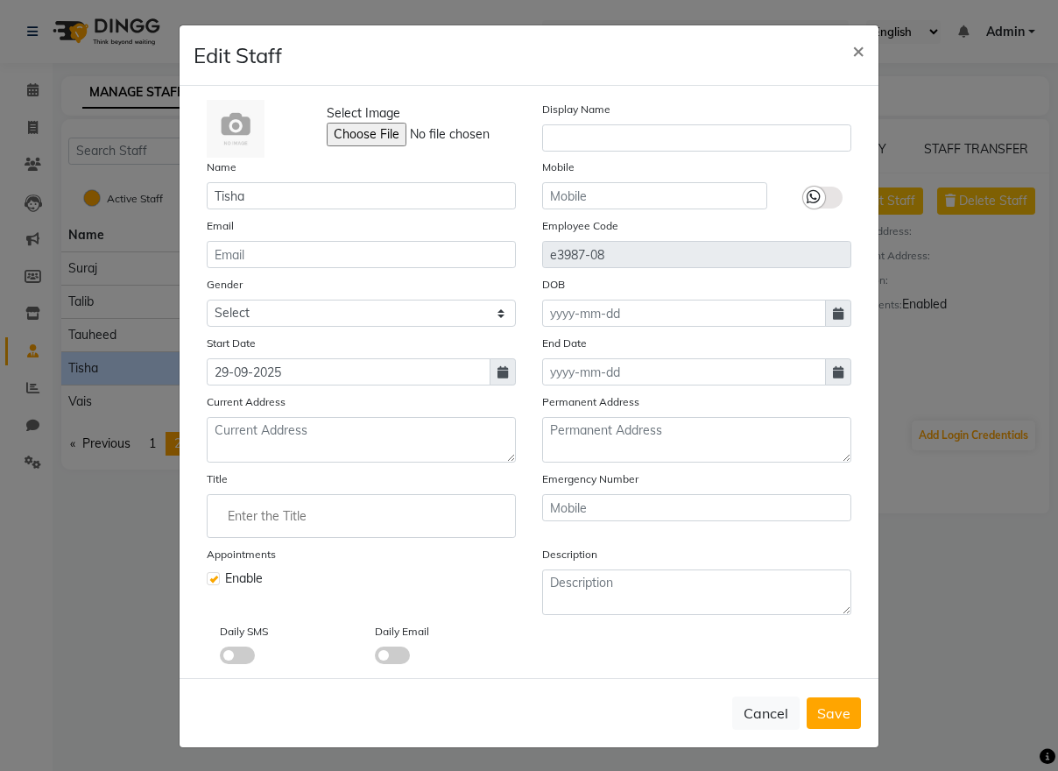
scroll to position [2, 0]
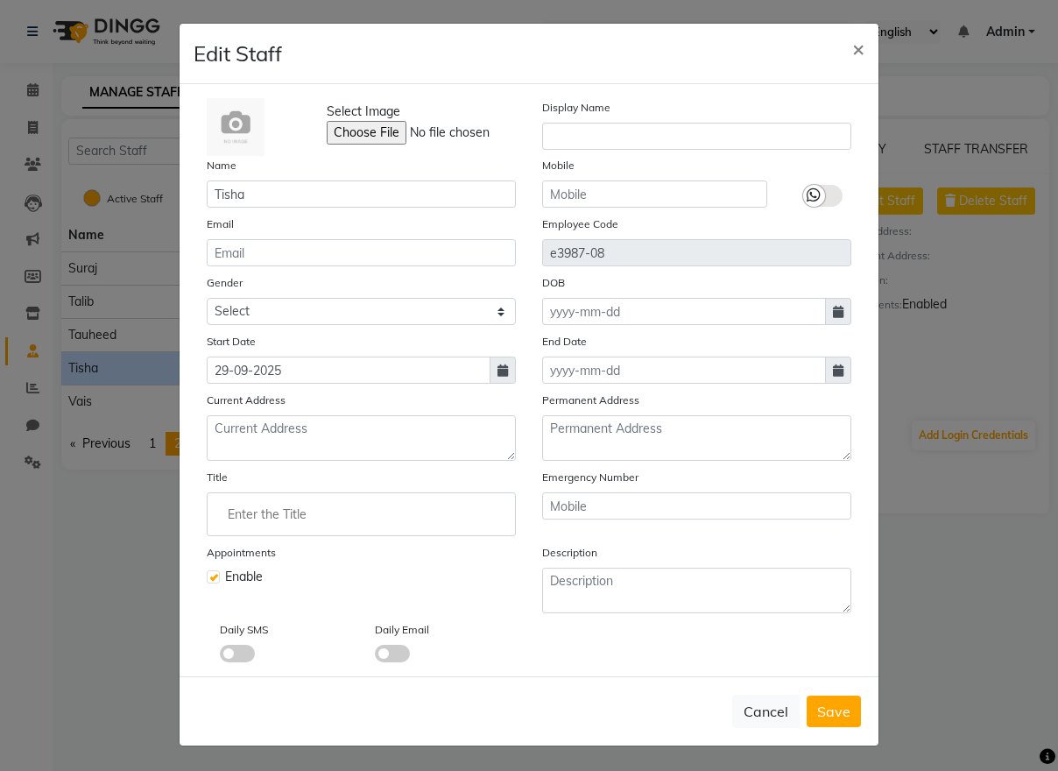
click at [207, 575] on label at bounding box center [213, 576] width 13 height 13
click at [207, 575] on input "checkbox" at bounding box center [212, 574] width 11 height 11
checkbox input "false"
click at [825, 722] on button "Save" at bounding box center [834, 711] width 54 height 32
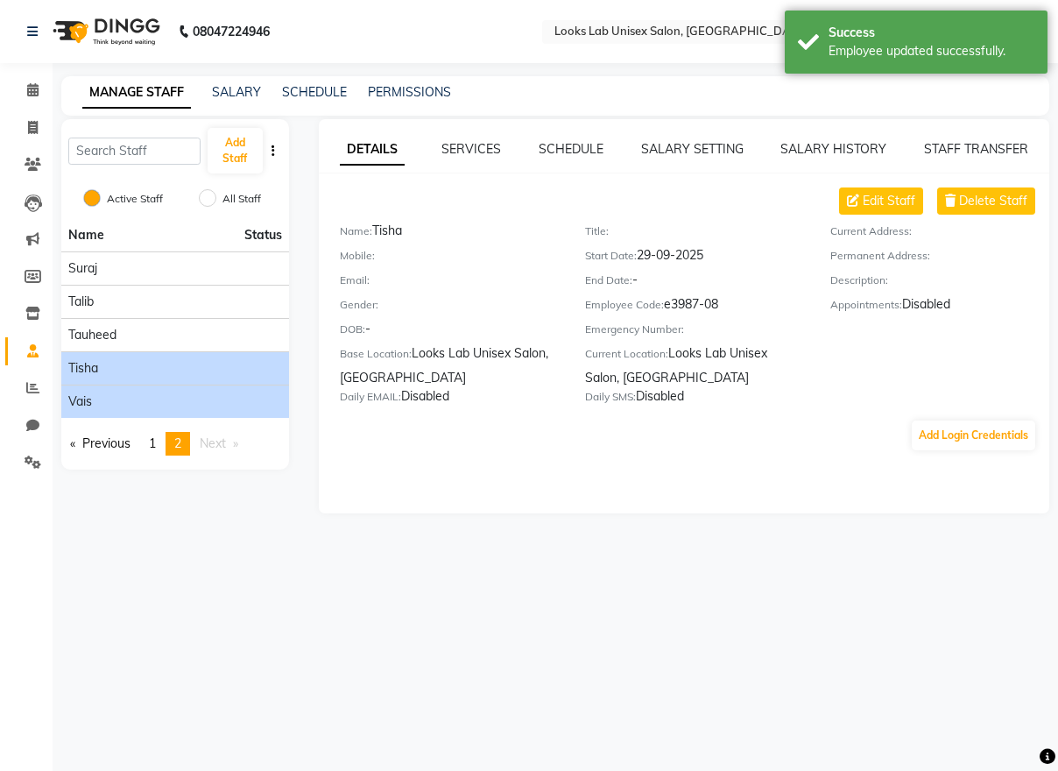
click at [109, 389] on li "Vais" at bounding box center [175, 400] width 228 height 33
click at [122, 403] on div "Vais" at bounding box center [175, 401] width 214 height 18
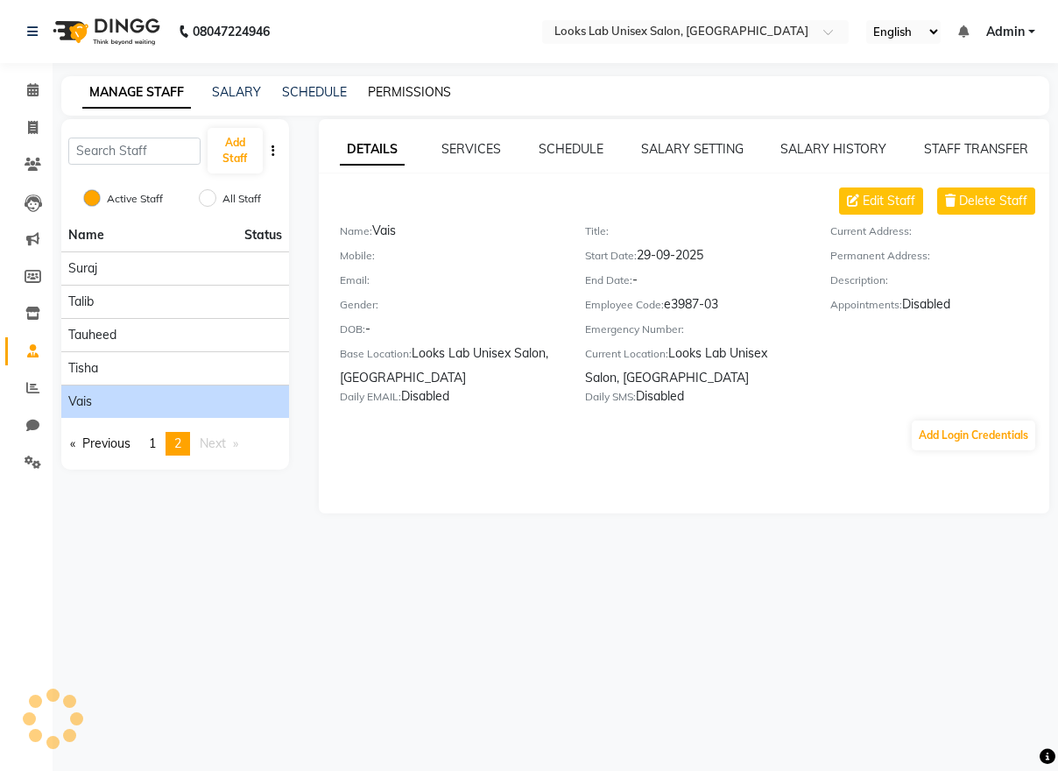
click at [423, 96] on link "PERMISSIONS" at bounding box center [409, 92] width 83 height 16
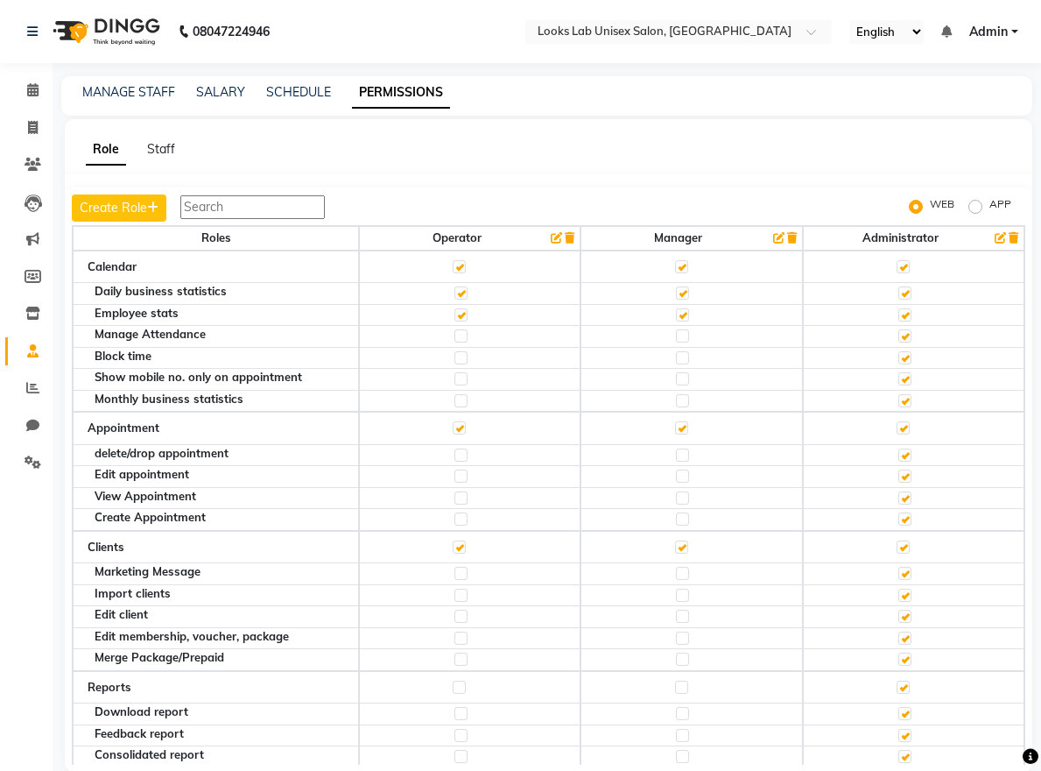
click at [990, 211] on label "APP" at bounding box center [1001, 206] width 22 height 21
click at [972, 211] on input "APP" at bounding box center [978, 207] width 12 height 12
radio input "true"
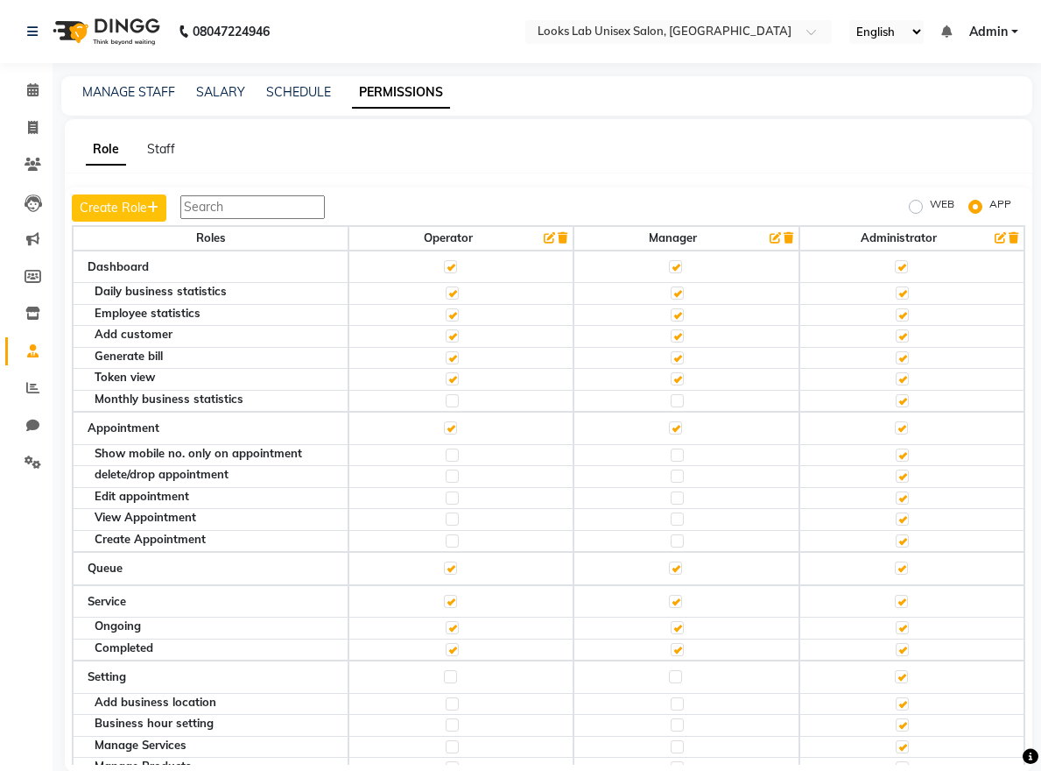
click at [924, 208] on div "WEB" at bounding box center [932, 206] width 46 height 21
click at [458, 235] on th "Operator" at bounding box center [461, 238] width 225 height 25
click at [455, 174] on div "Role Staff Create Role WEB APP Roles Operator Manager Administrator Dashboard D…" at bounding box center [549, 445] width 968 height 652
click at [161, 152] on link "Staff" at bounding box center [161, 149] width 28 height 16
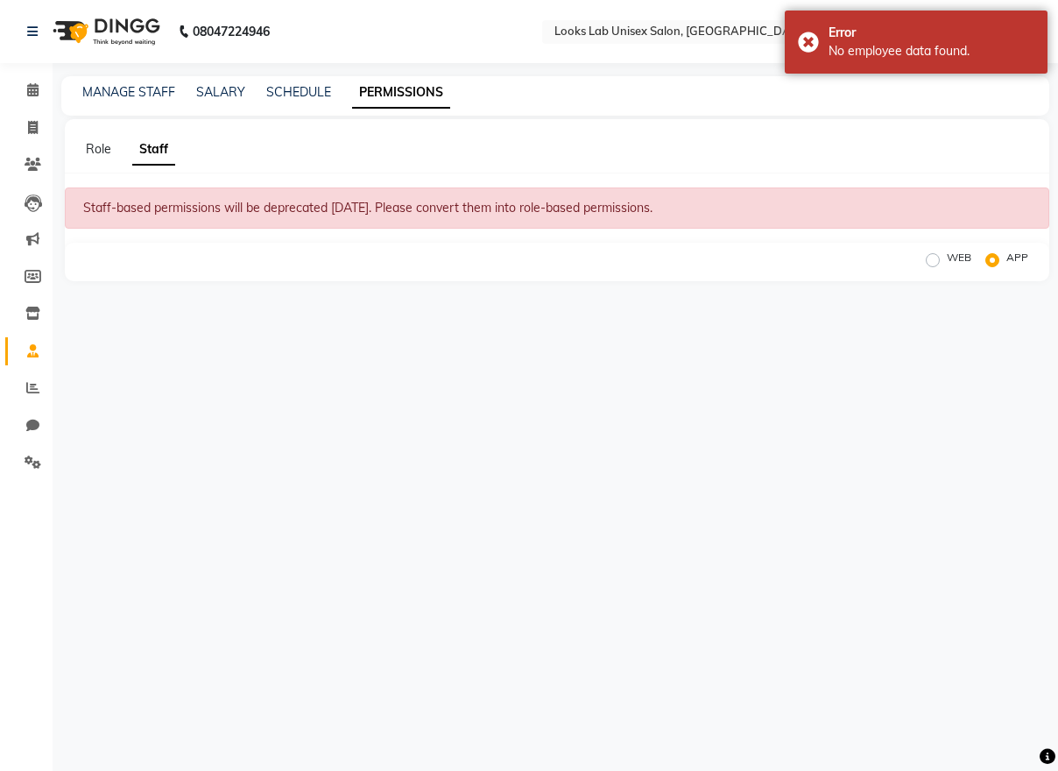
click at [133, 100] on div "MANAGE STAFF" at bounding box center [128, 92] width 93 height 18
click at [111, 150] on div "Role Staff" at bounding box center [546, 149] width 963 height 18
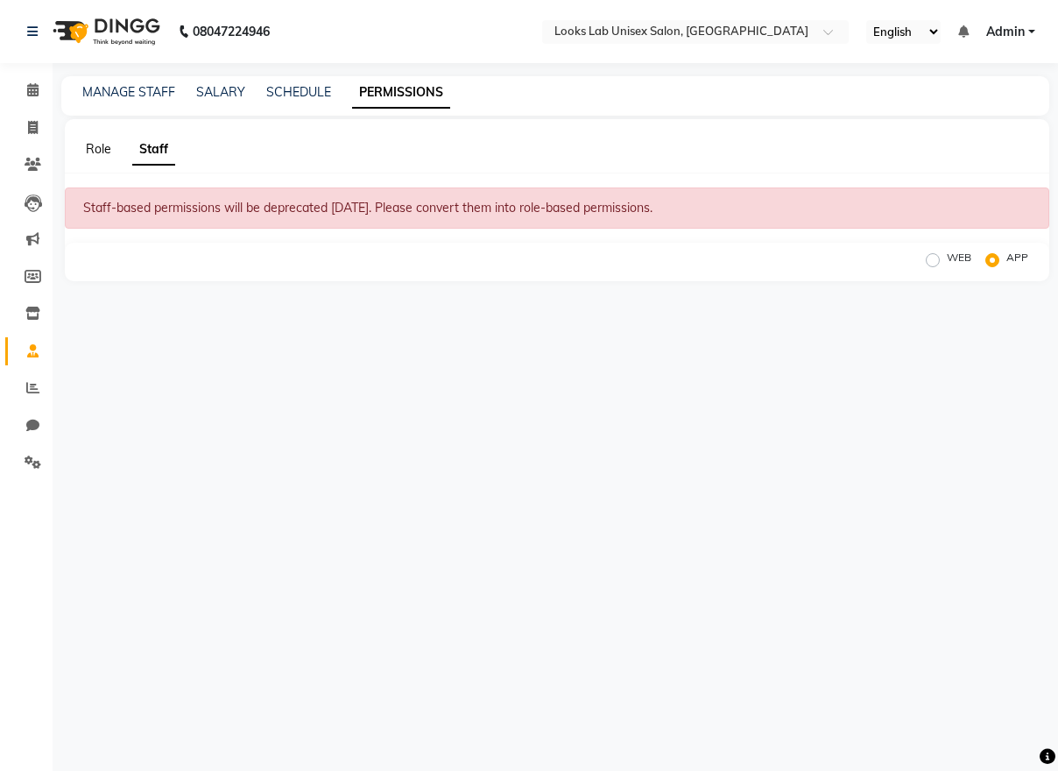
click at [102, 150] on link "Role" at bounding box center [98, 149] width 25 height 16
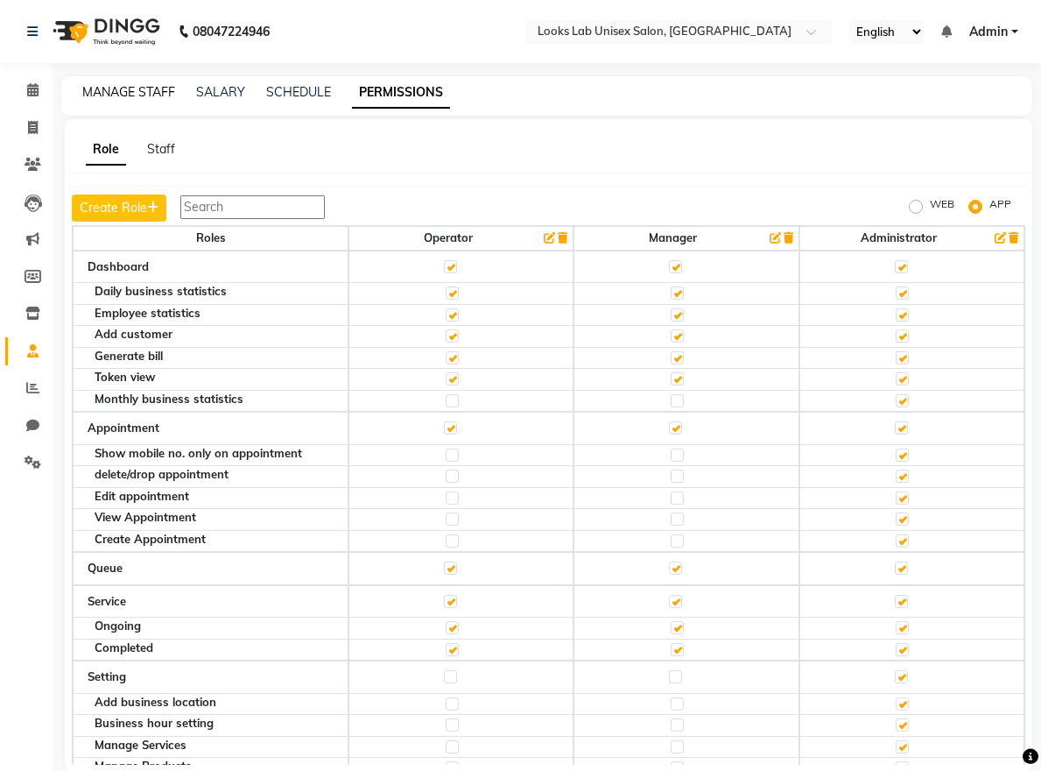
click at [132, 85] on link "MANAGE STAFF" at bounding box center [128, 92] width 93 height 16
